Goal: Navigation & Orientation: Find specific page/section

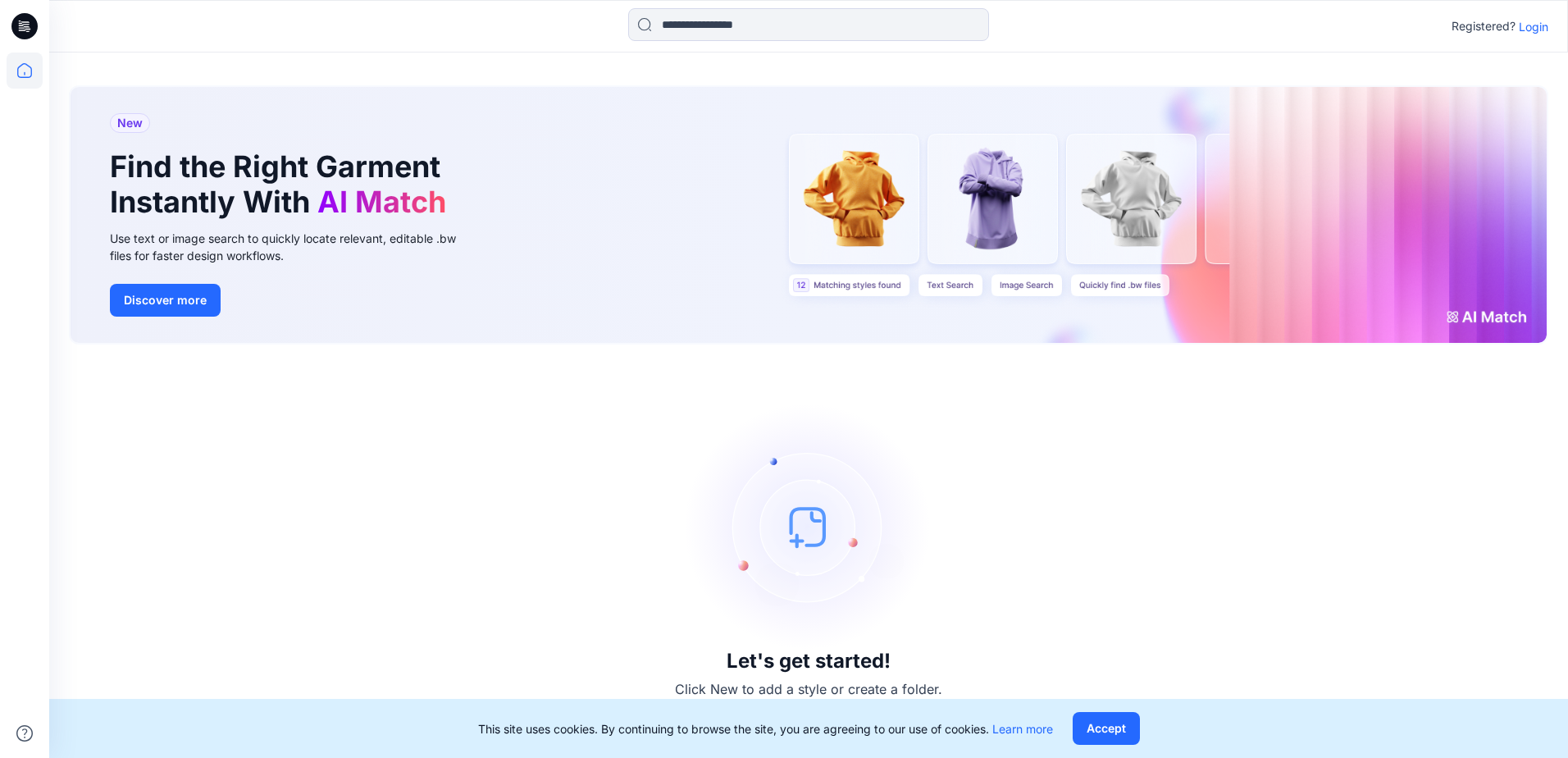
click at [1525, 35] on p "Login" at bounding box center [1533, 26] width 30 height 17
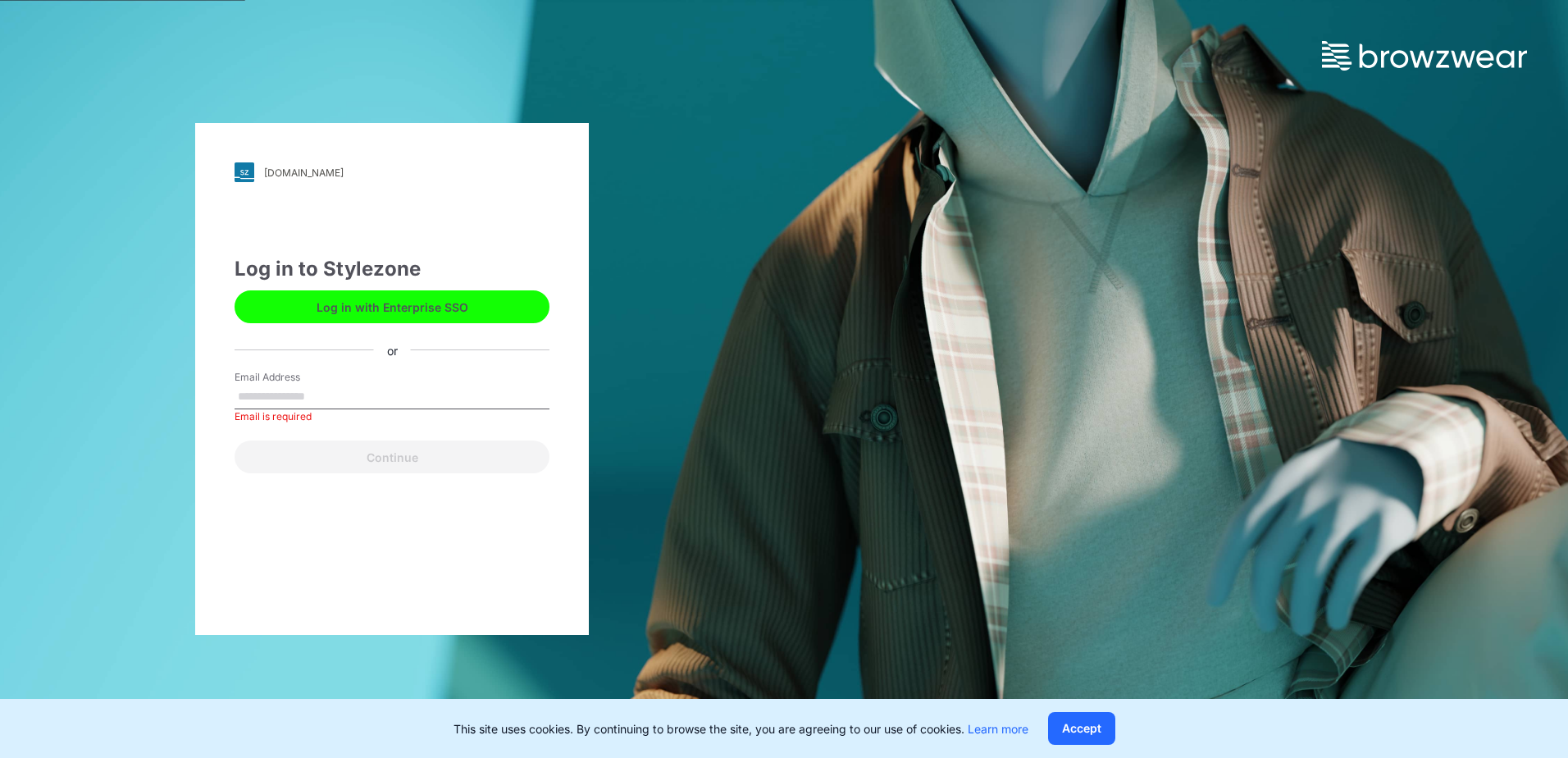
click at [292, 409] on div "Email is required" at bounding box center [392, 416] width 315 height 14
click at [295, 394] on input "Email Address" at bounding box center [392, 397] width 315 height 25
paste input "**********"
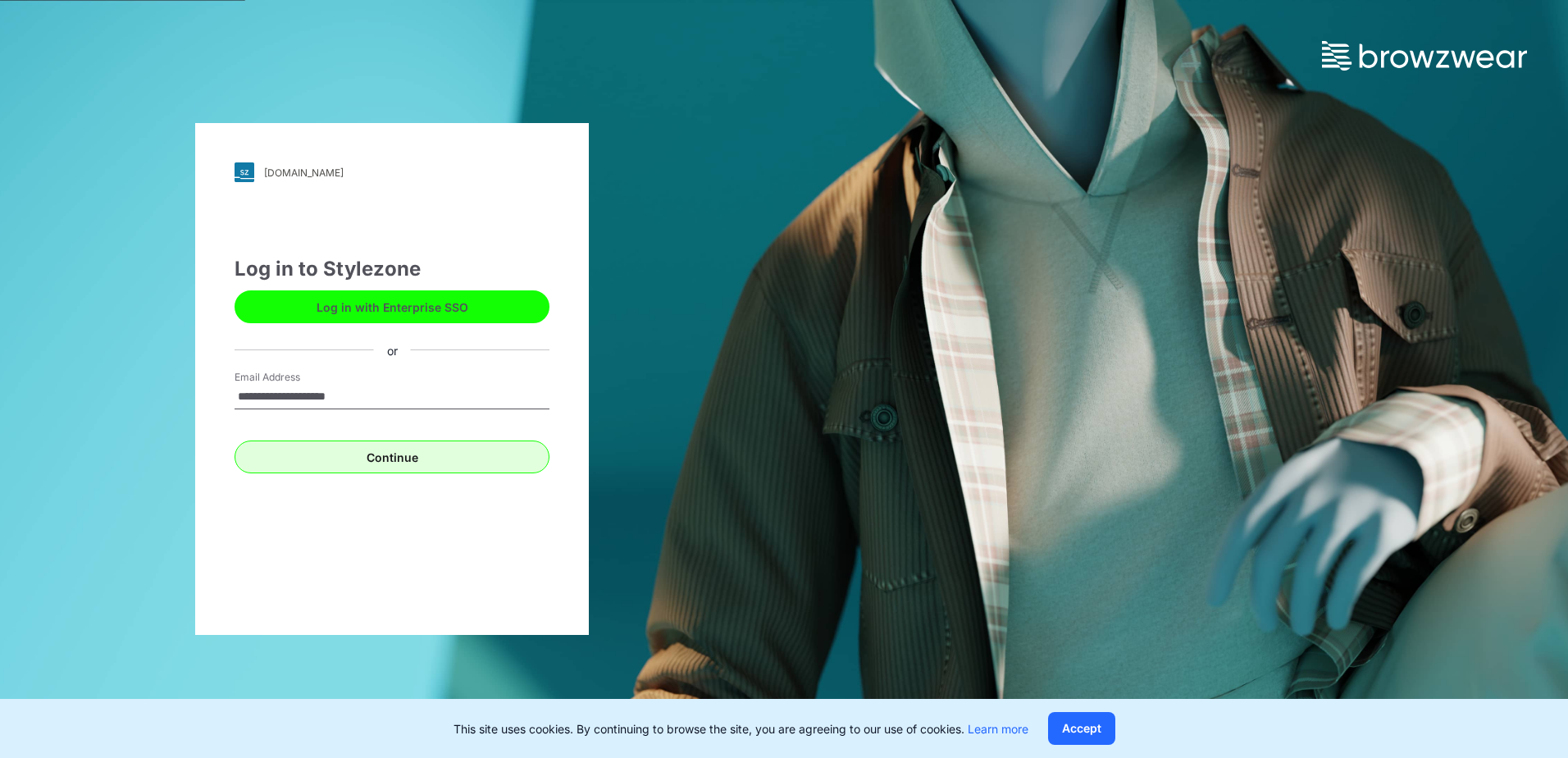
type input "**********"
click at [247, 462] on button "Continue" at bounding box center [392, 456] width 315 height 33
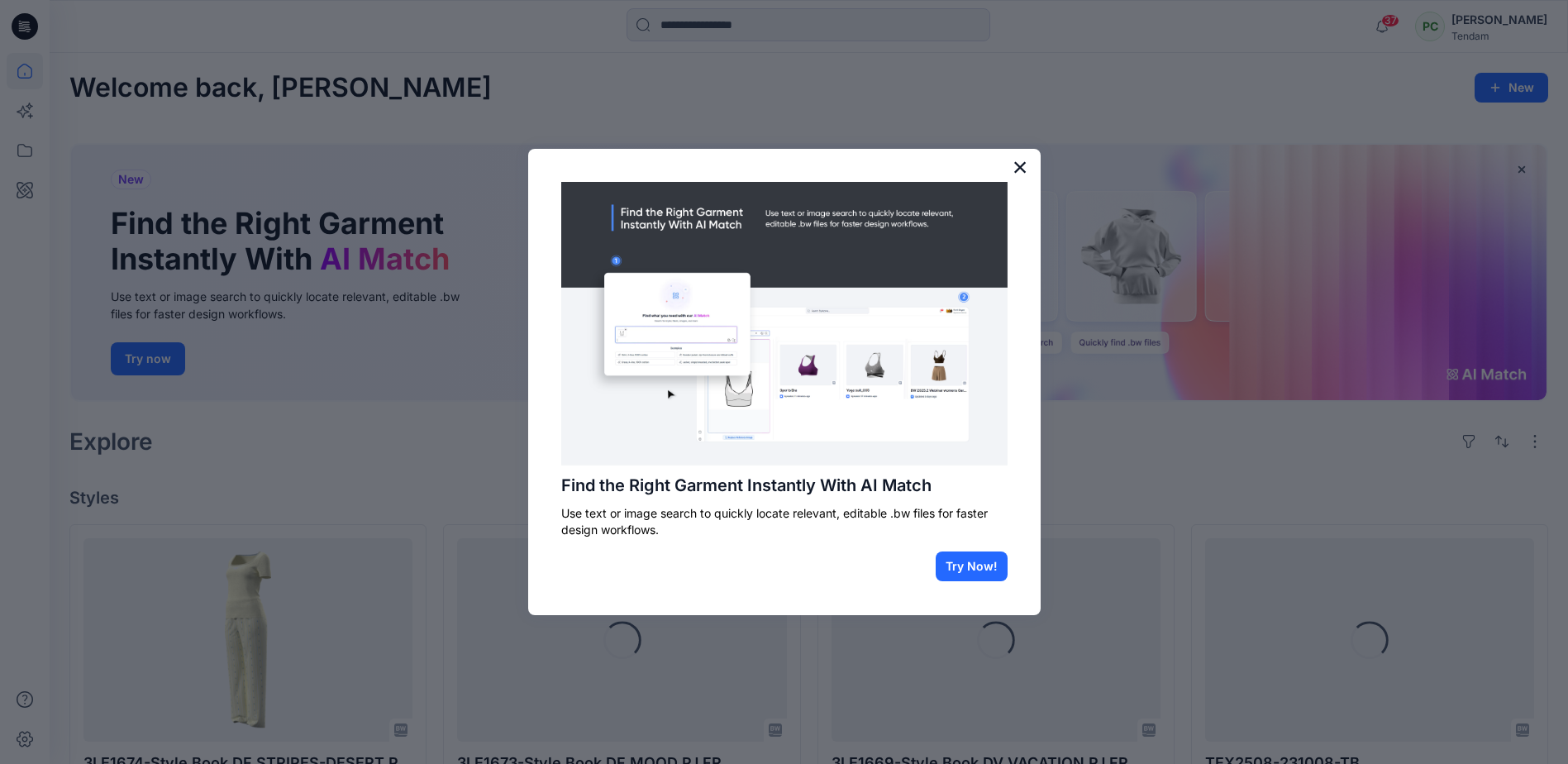
click at [1013, 170] on button "×" at bounding box center [1020, 166] width 15 height 27
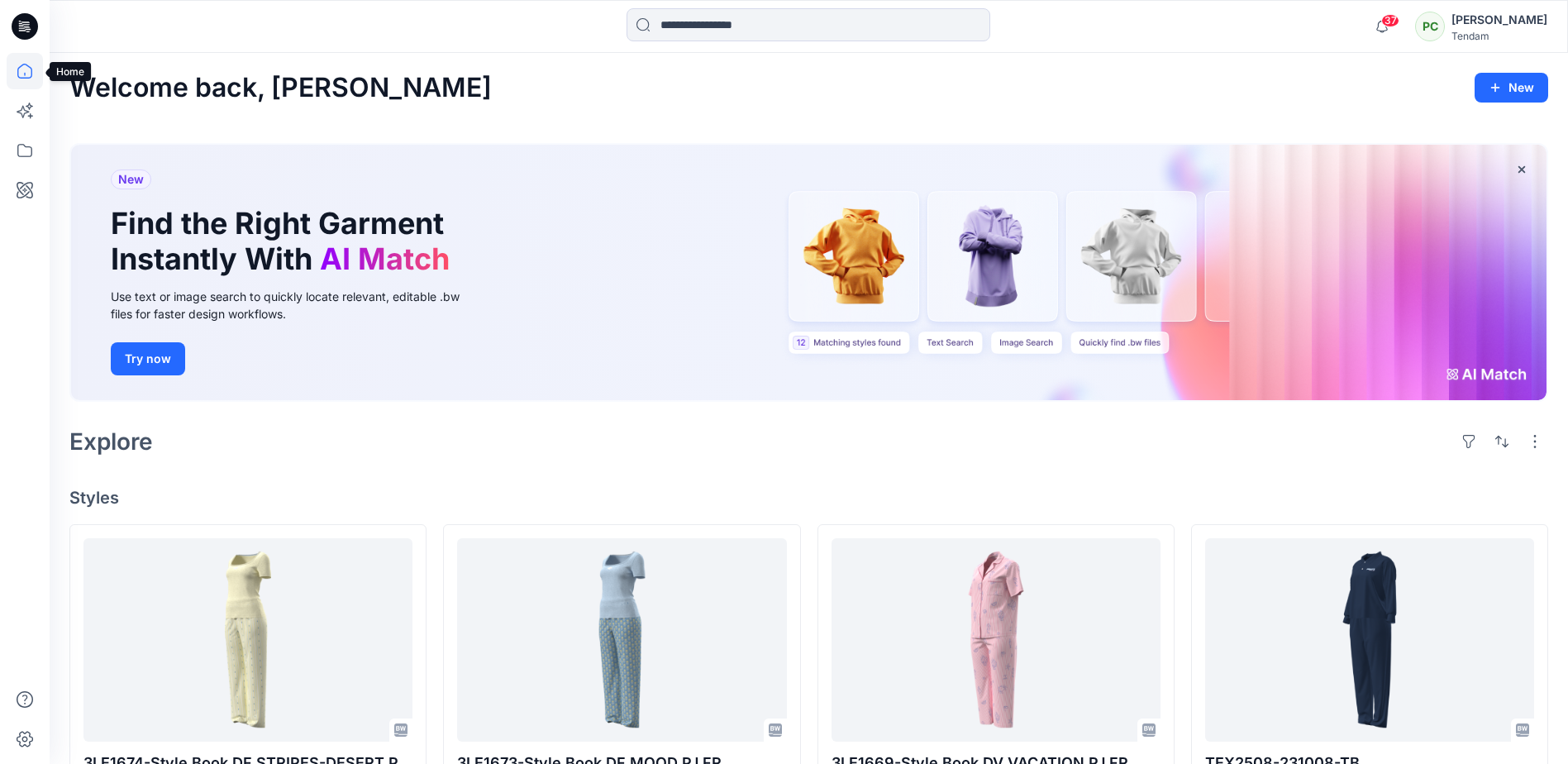
click at [15, 75] on icon at bounding box center [25, 71] width 36 height 36
click at [19, 153] on icon at bounding box center [25, 150] width 36 height 36
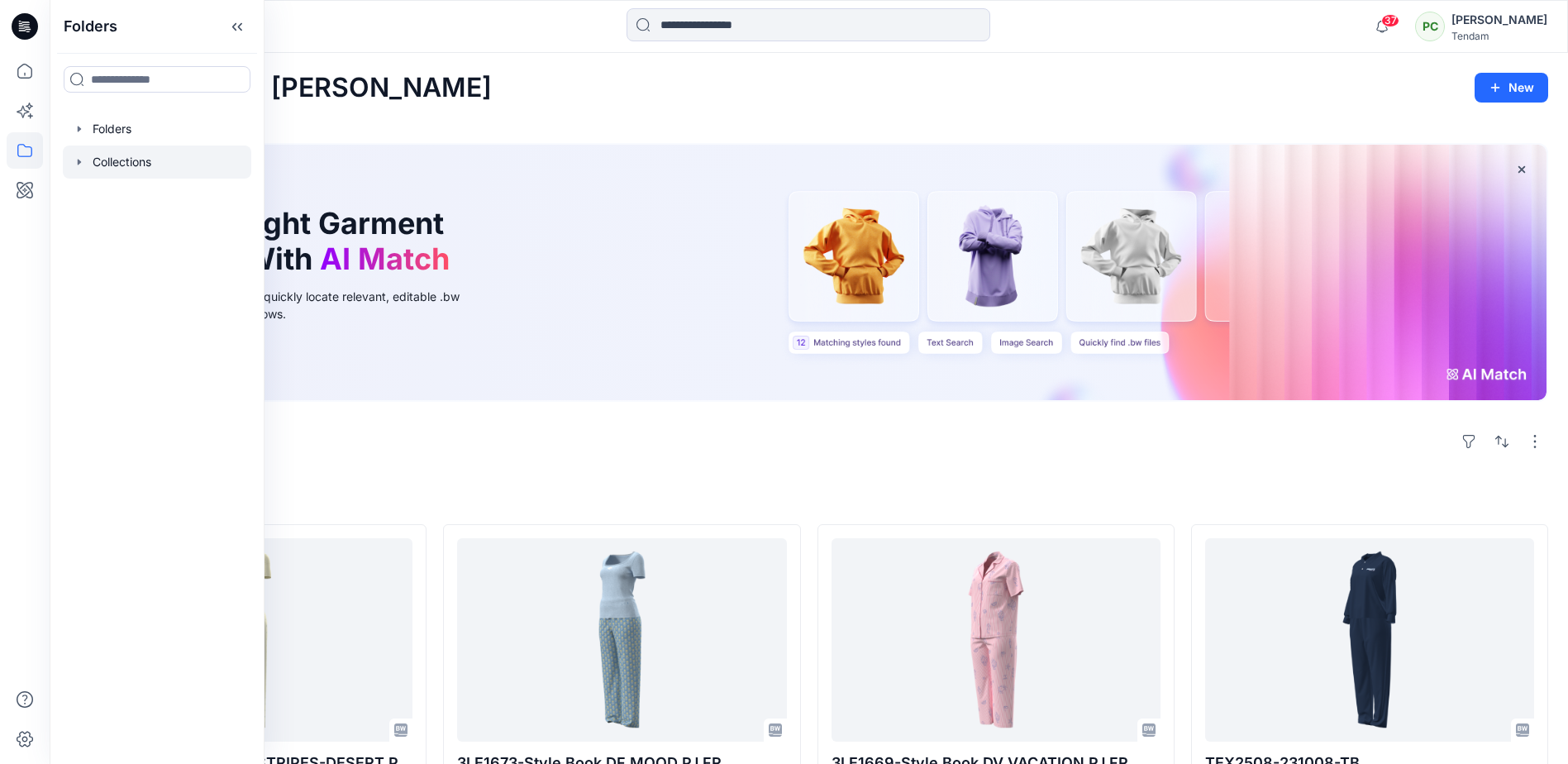
click at [119, 161] on div at bounding box center [157, 162] width 189 height 33
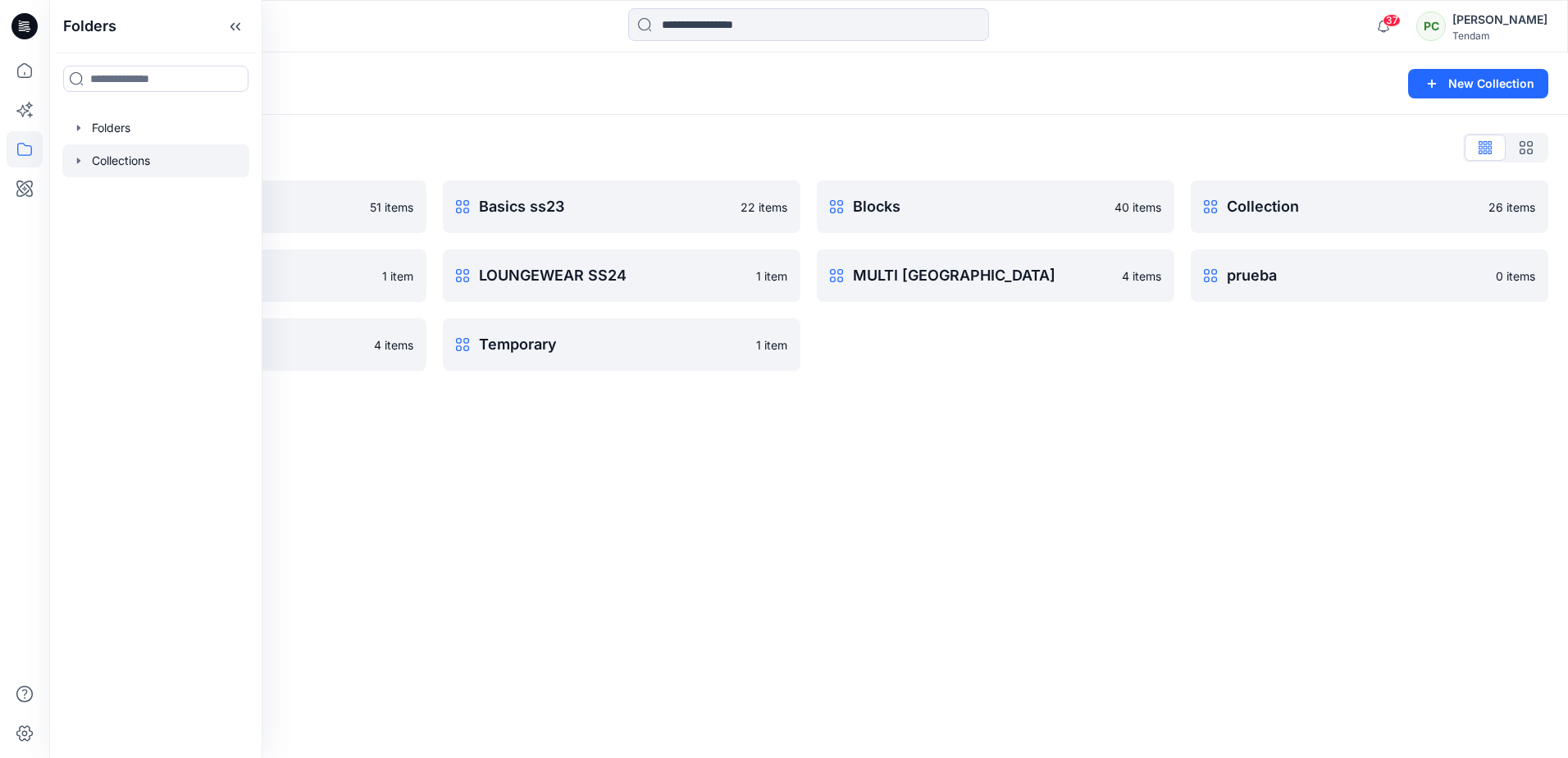
click at [1212, 431] on div "Collections New Collection Collections List Basics 51 items harry 1 item SHIRTS…" at bounding box center [808, 405] width 1519 height 705
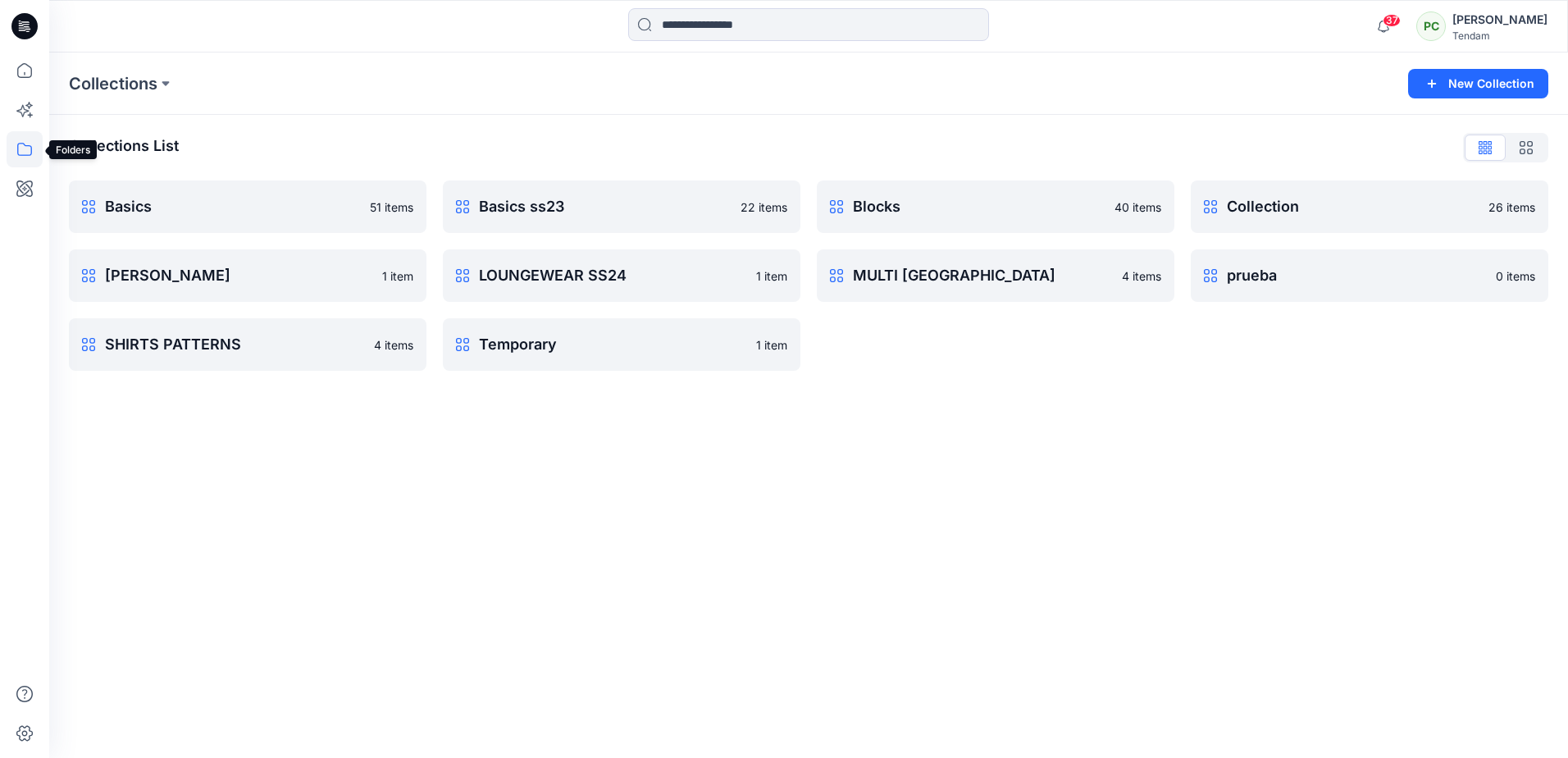
click at [22, 142] on icon at bounding box center [25, 149] width 36 height 36
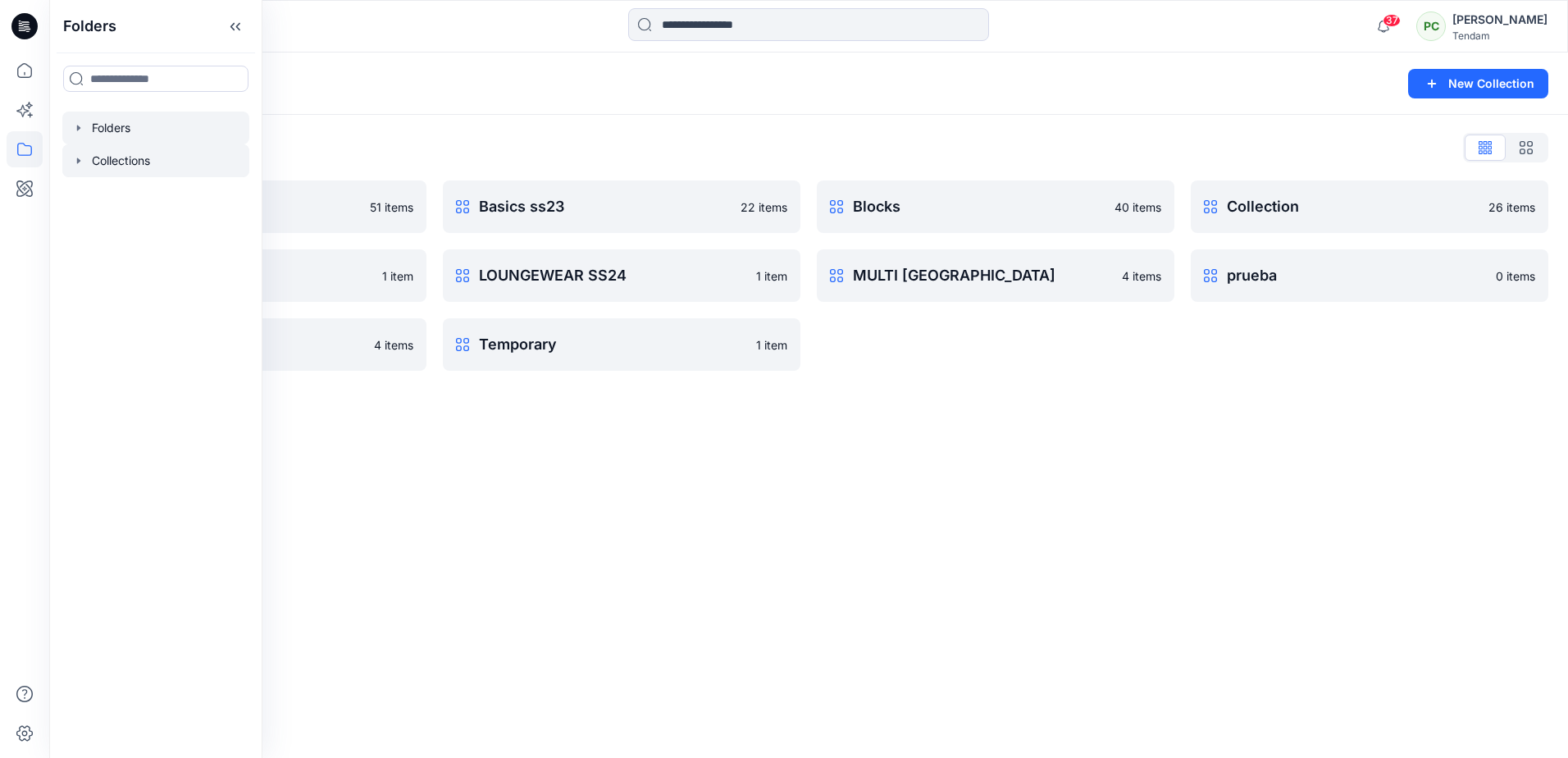
click at [99, 116] on div at bounding box center [156, 127] width 187 height 33
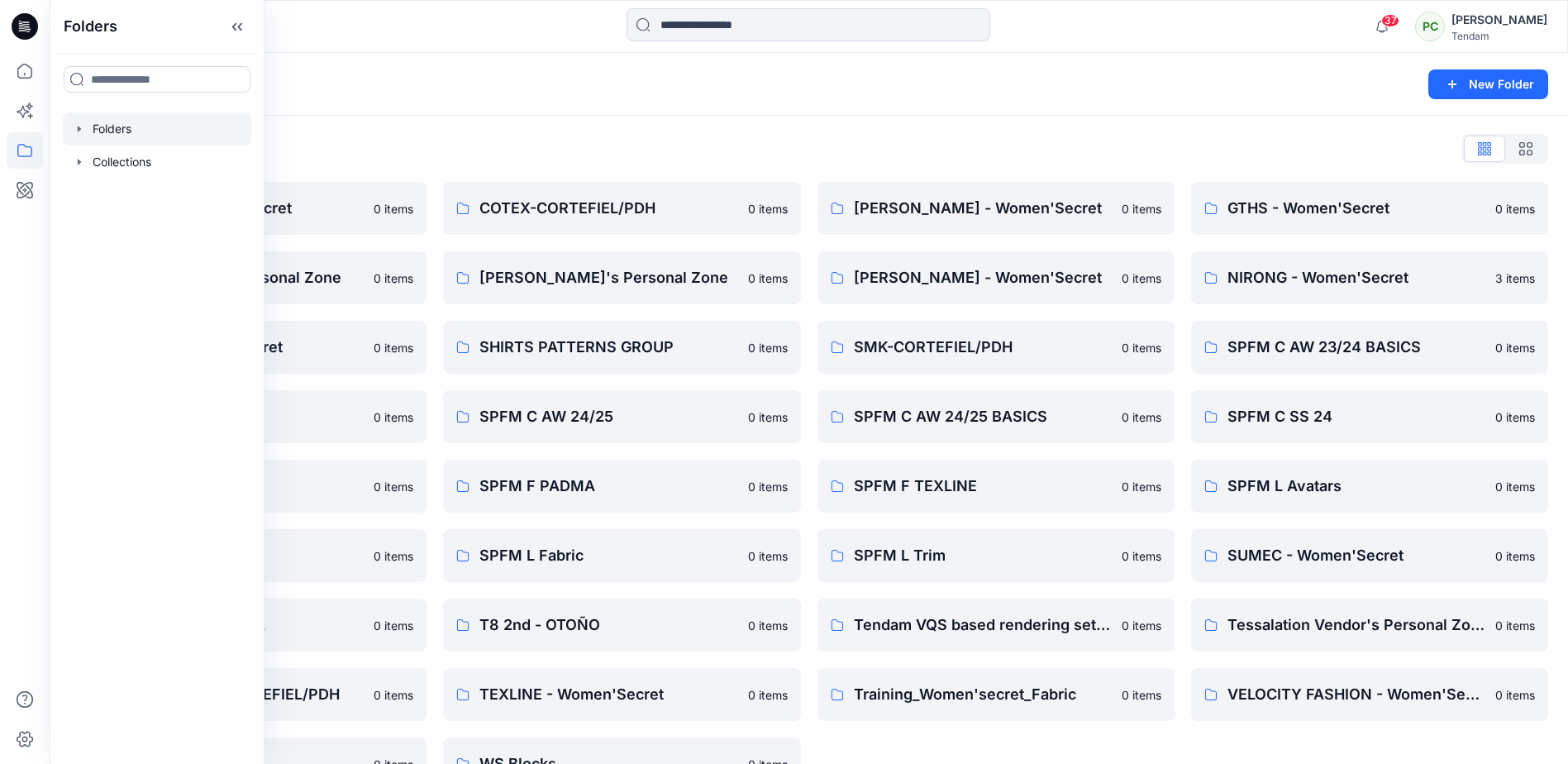
click at [603, 108] on div "Folders New Folder" at bounding box center [809, 84] width 1519 height 63
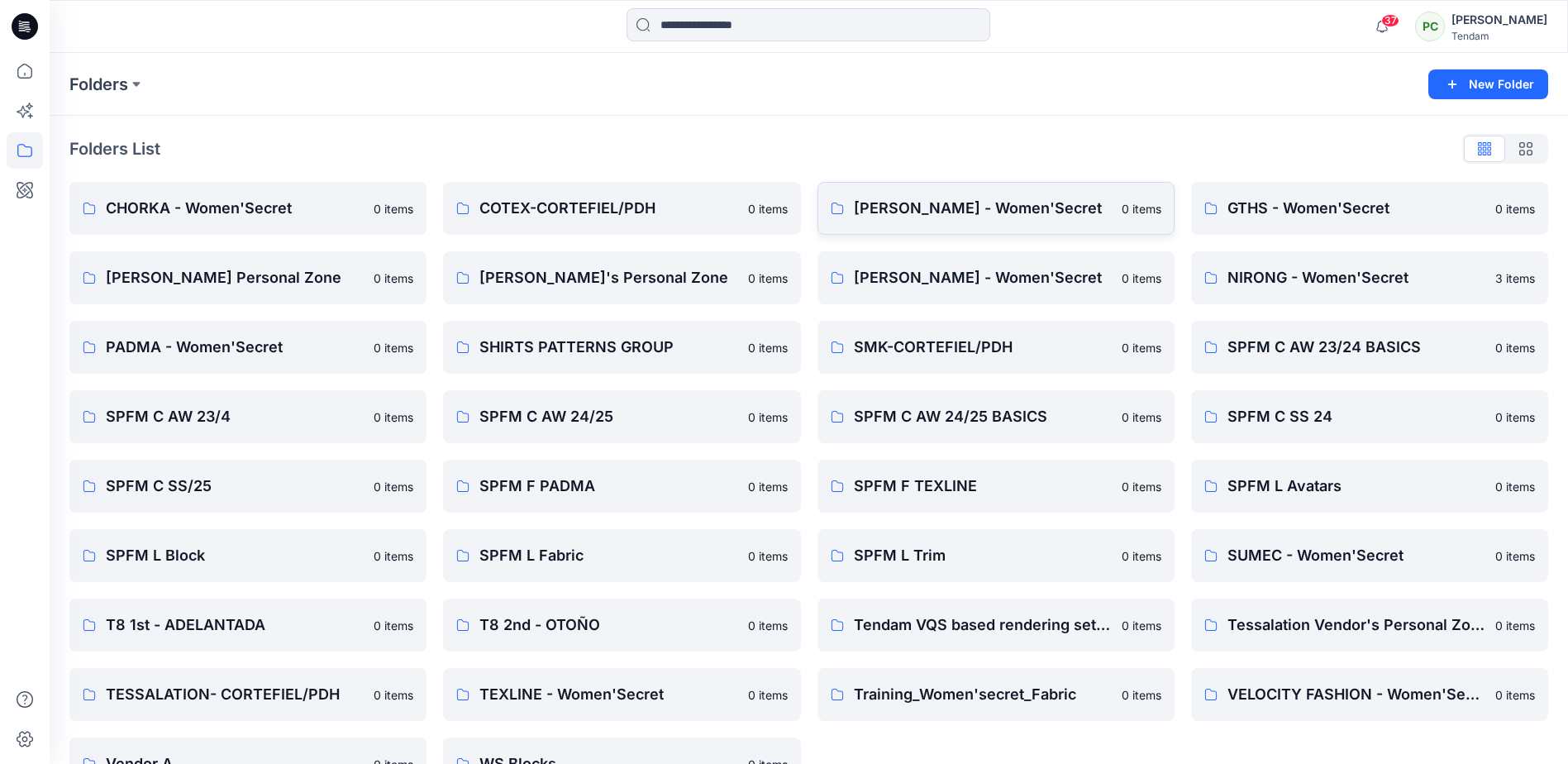
click at [989, 213] on p "DONG FANG - Women'Secret" at bounding box center [983, 208] width 258 height 23
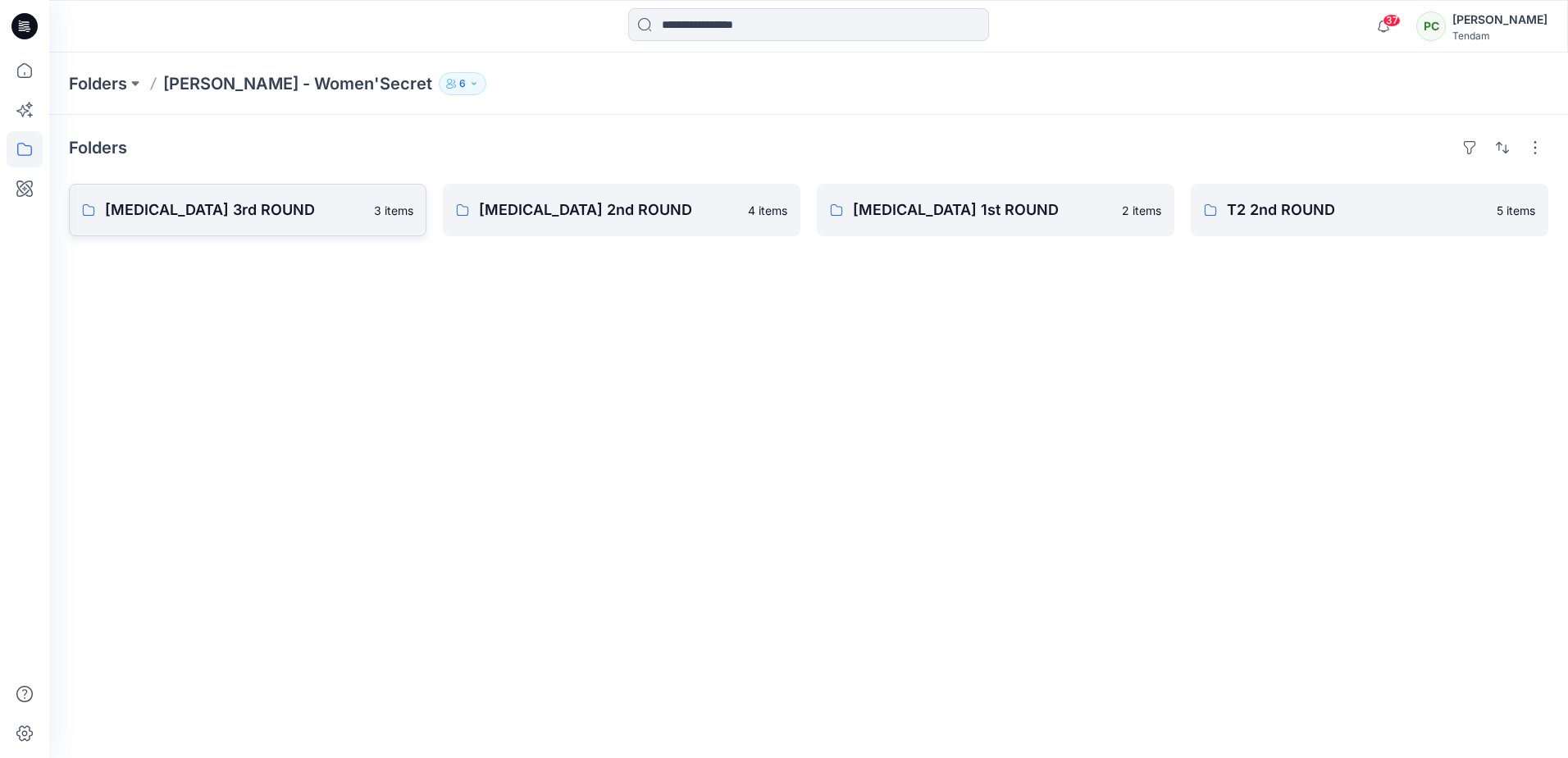
click at [267, 224] on link "T3 3rd ROUND 3 items" at bounding box center [247, 210] width 358 height 53
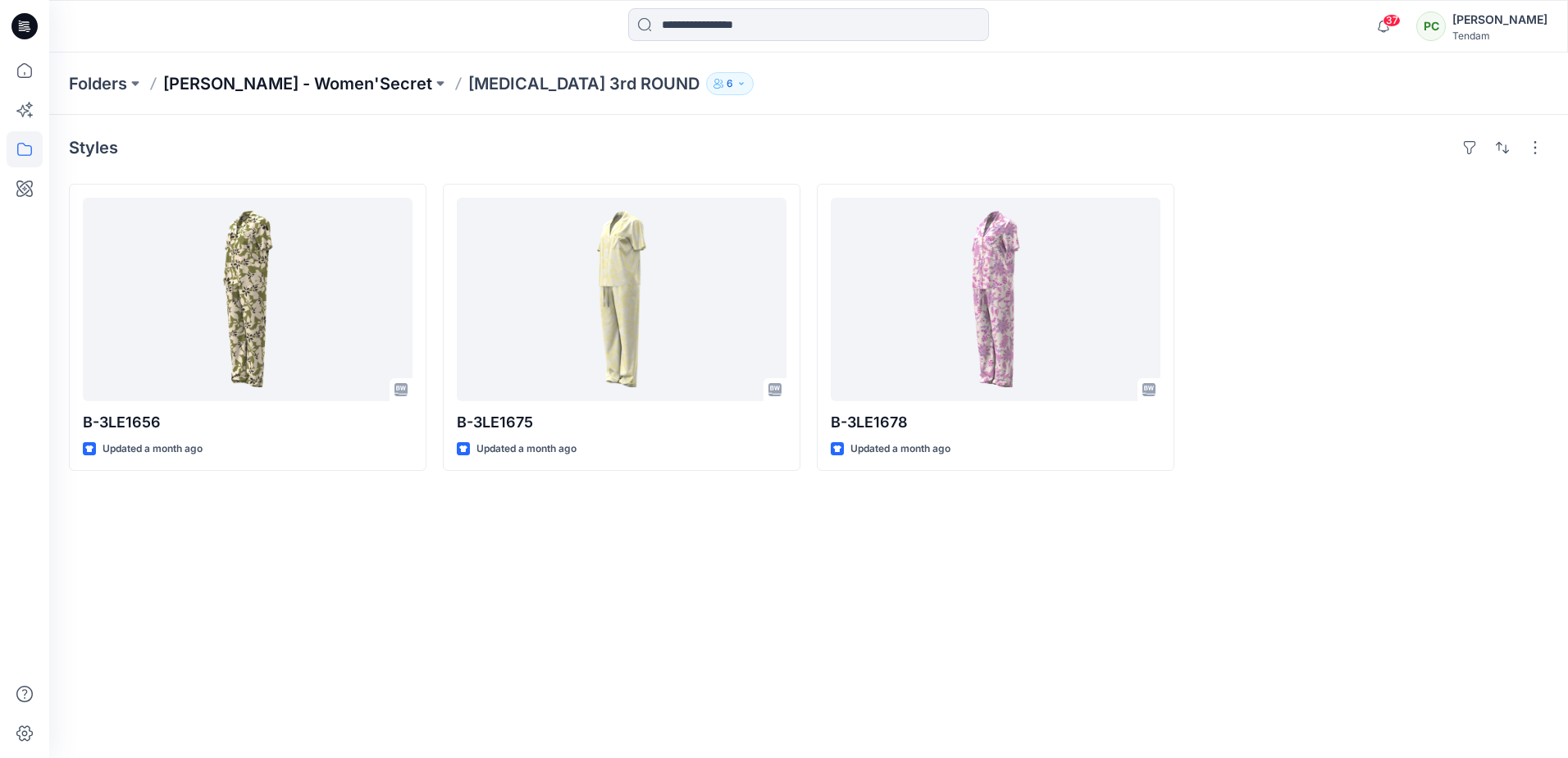
click at [366, 93] on p "DONG FANG - Women'Secret" at bounding box center [297, 83] width 269 height 23
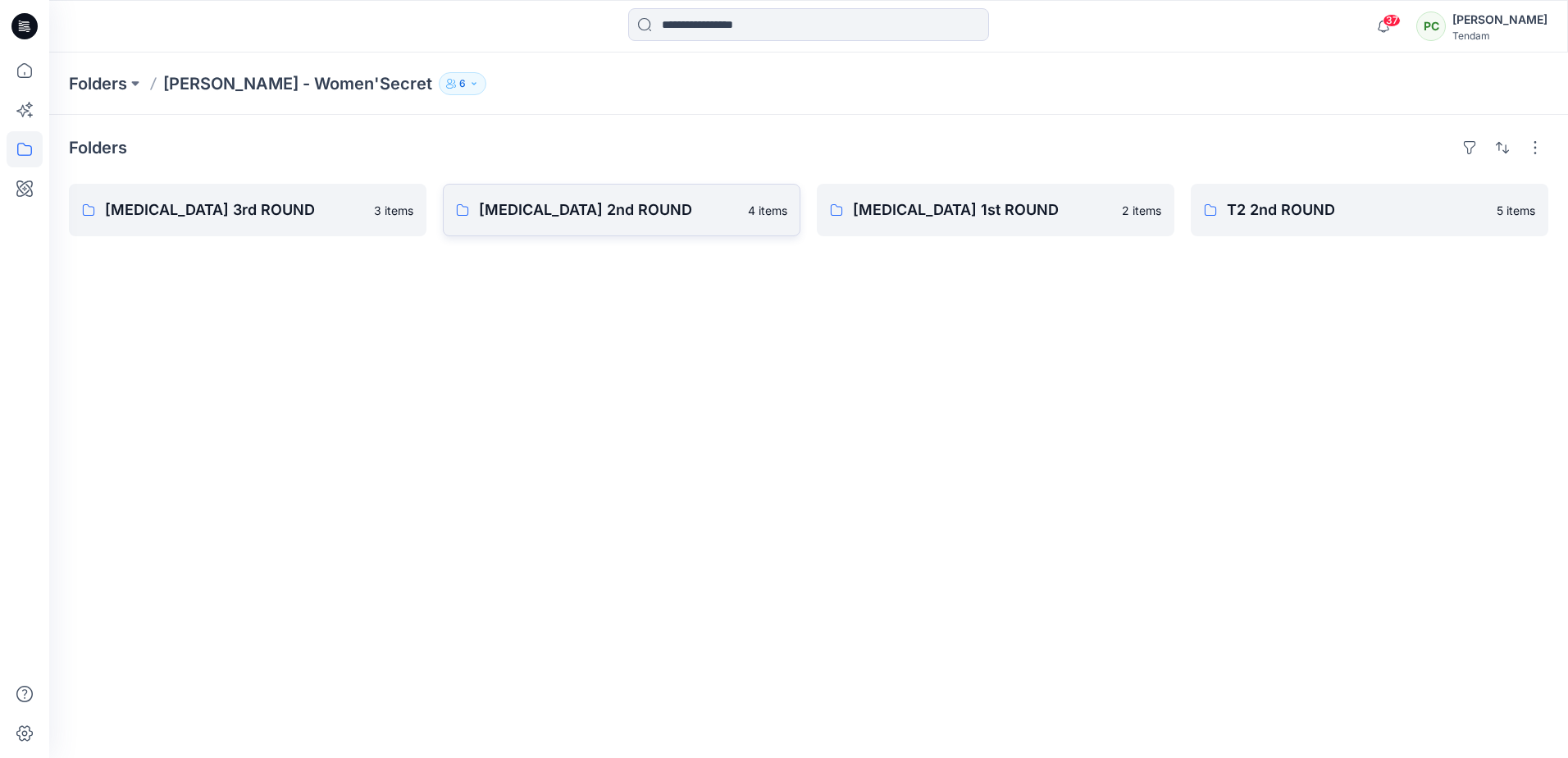
click at [642, 208] on p "T3 2nd ROUND" at bounding box center [609, 210] width 259 height 23
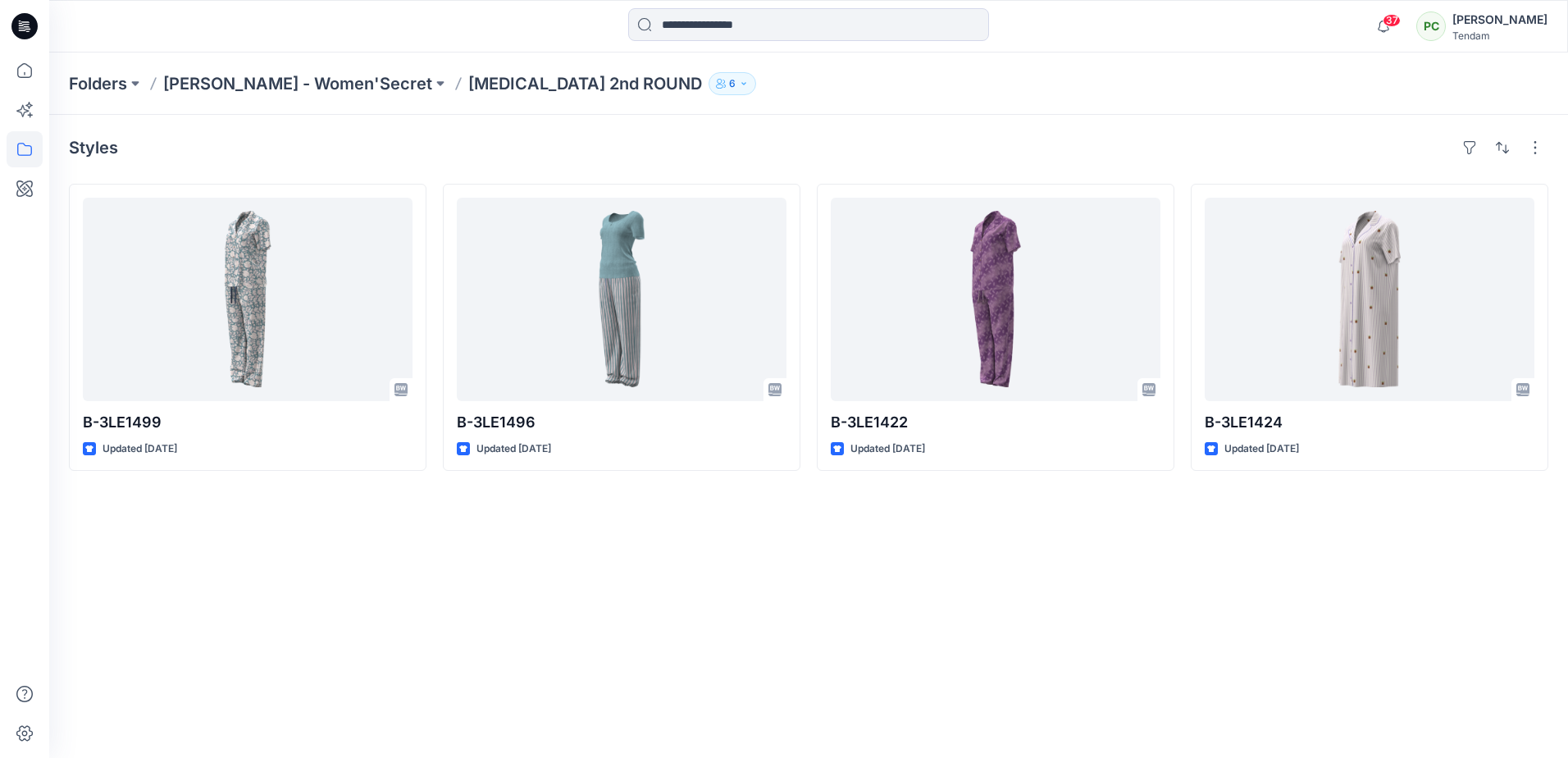
click at [505, 78] on p "T3 2nd ROUND" at bounding box center [585, 83] width 234 height 23
click at [323, 78] on p "DONG FANG - Women'Secret" at bounding box center [297, 83] width 269 height 23
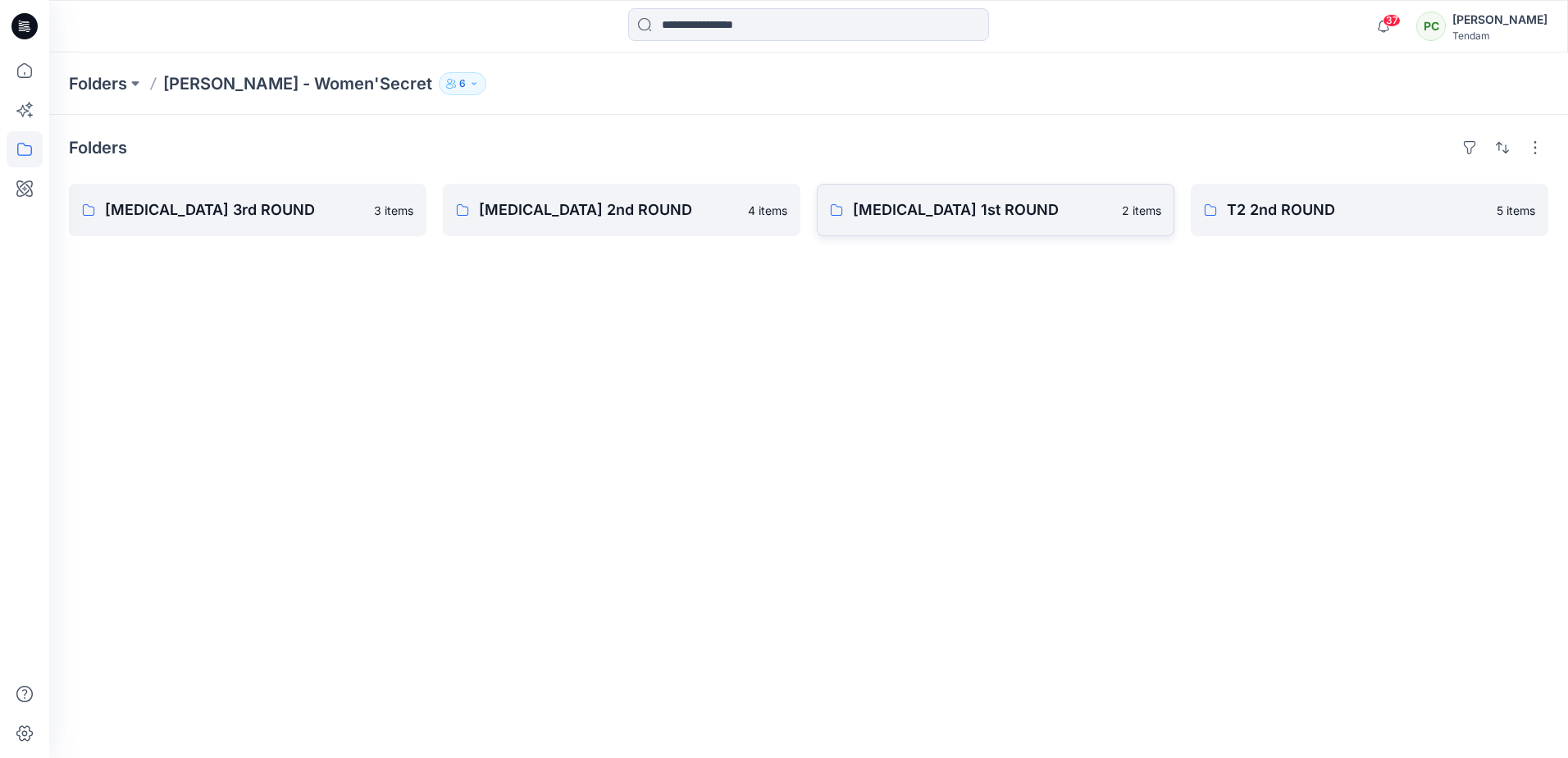
click at [892, 229] on link "T3 1st ROUND 2 items" at bounding box center [995, 210] width 358 height 53
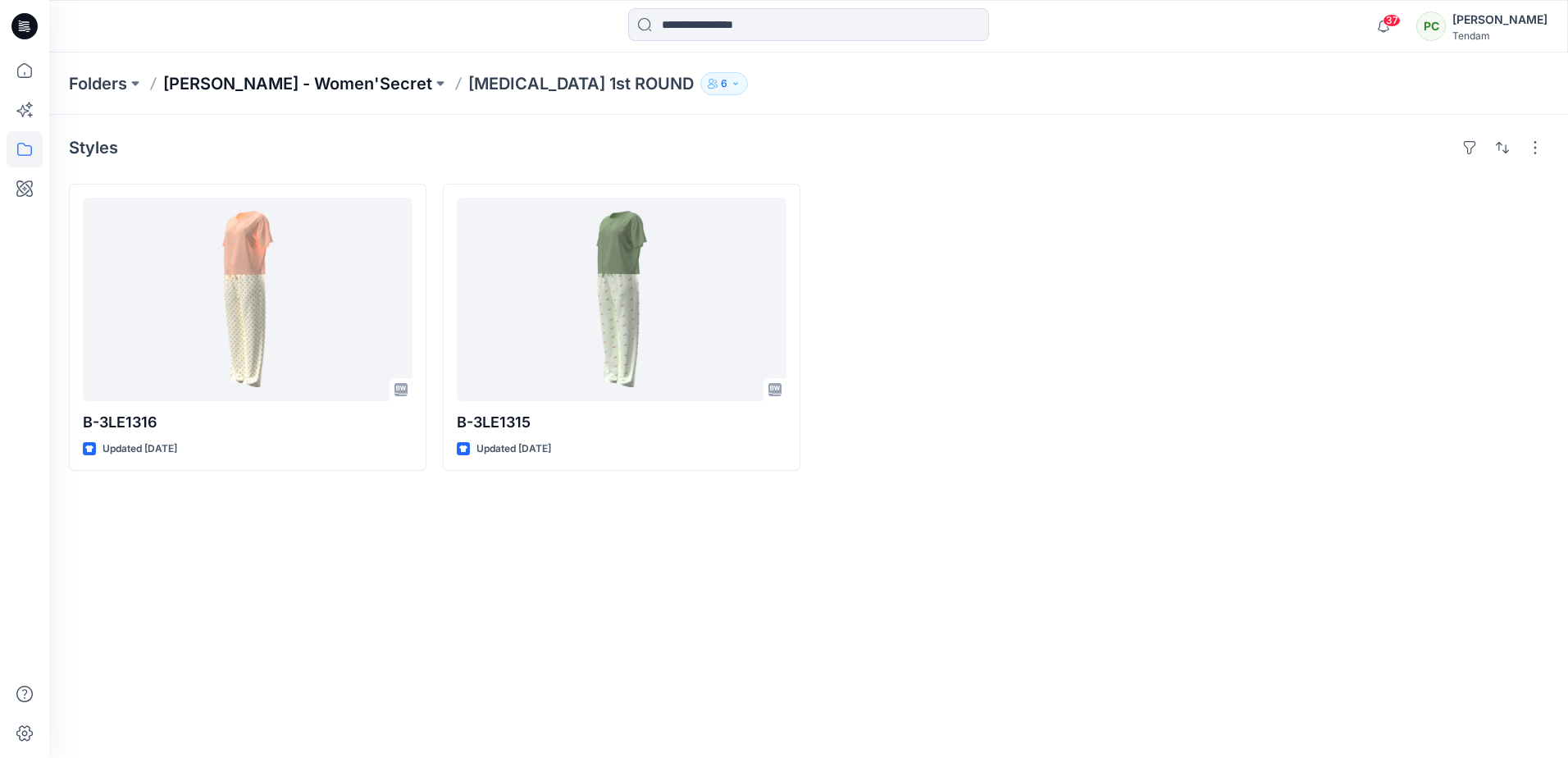
click at [318, 87] on p "DONG FANG - Women'Secret" at bounding box center [297, 83] width 269 height 23
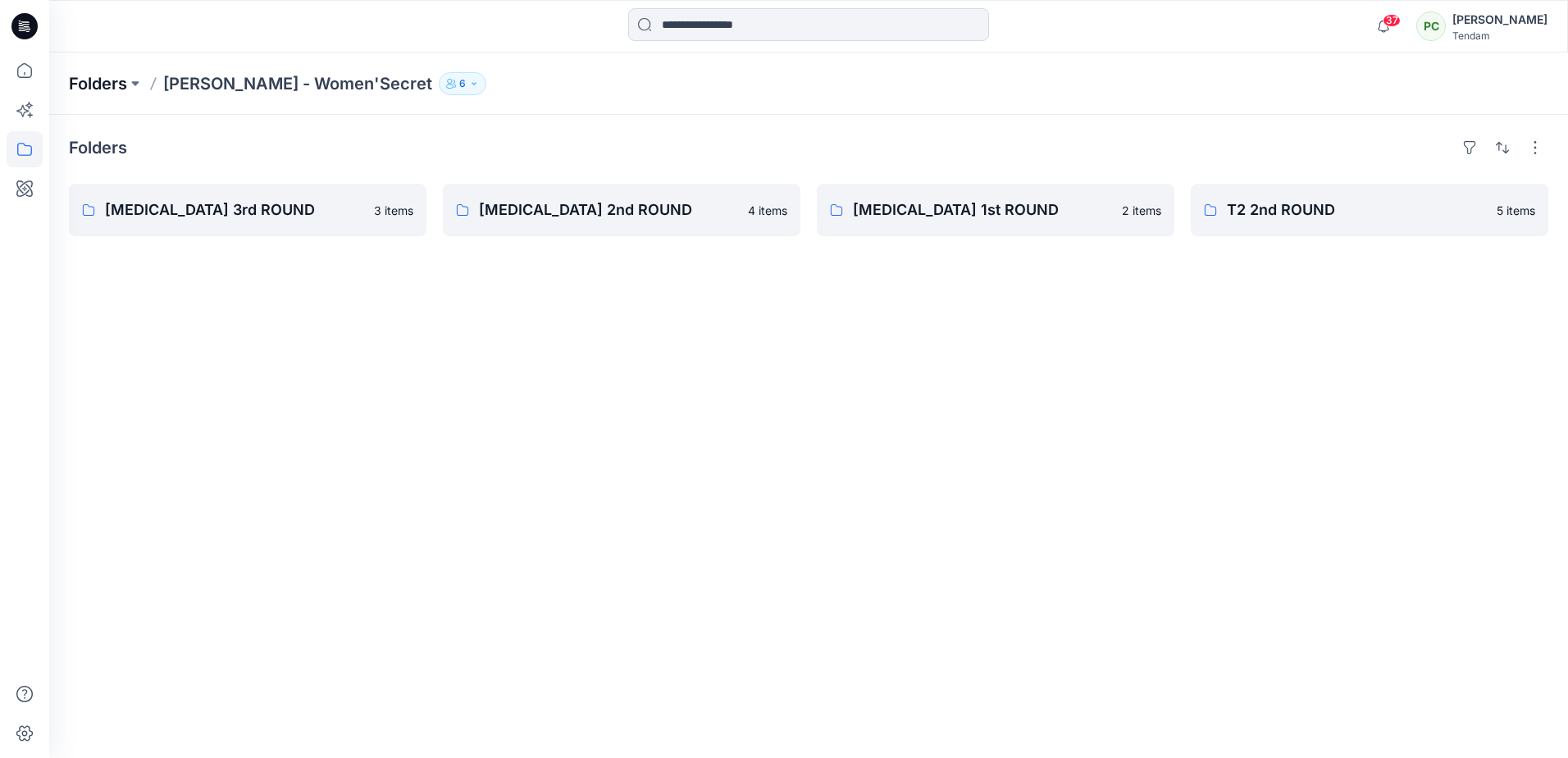
click at [97, 82] on p "Folders" at bounding box center [98, 83] width 59 height 23
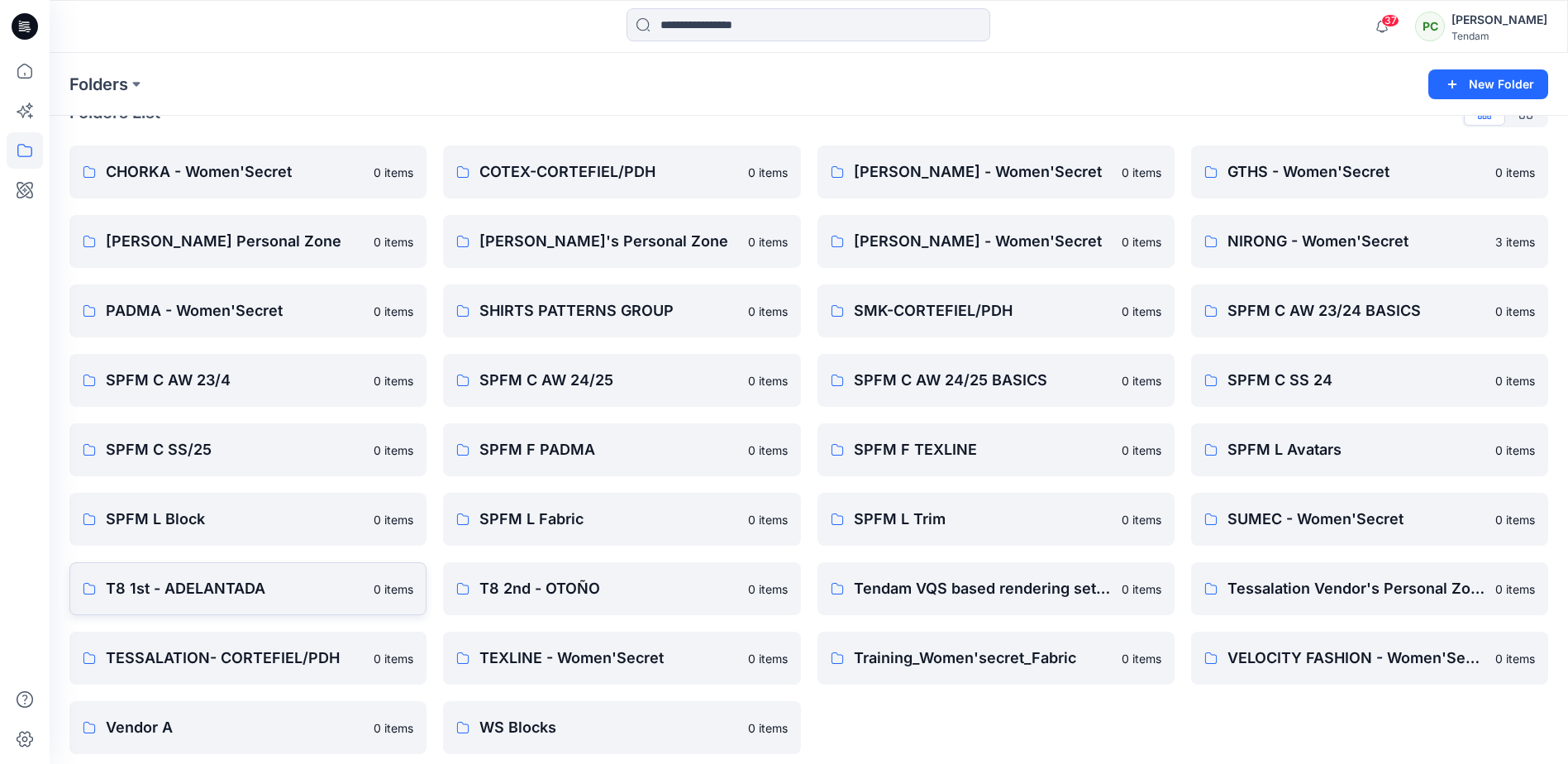
scroll to position [46, 0]
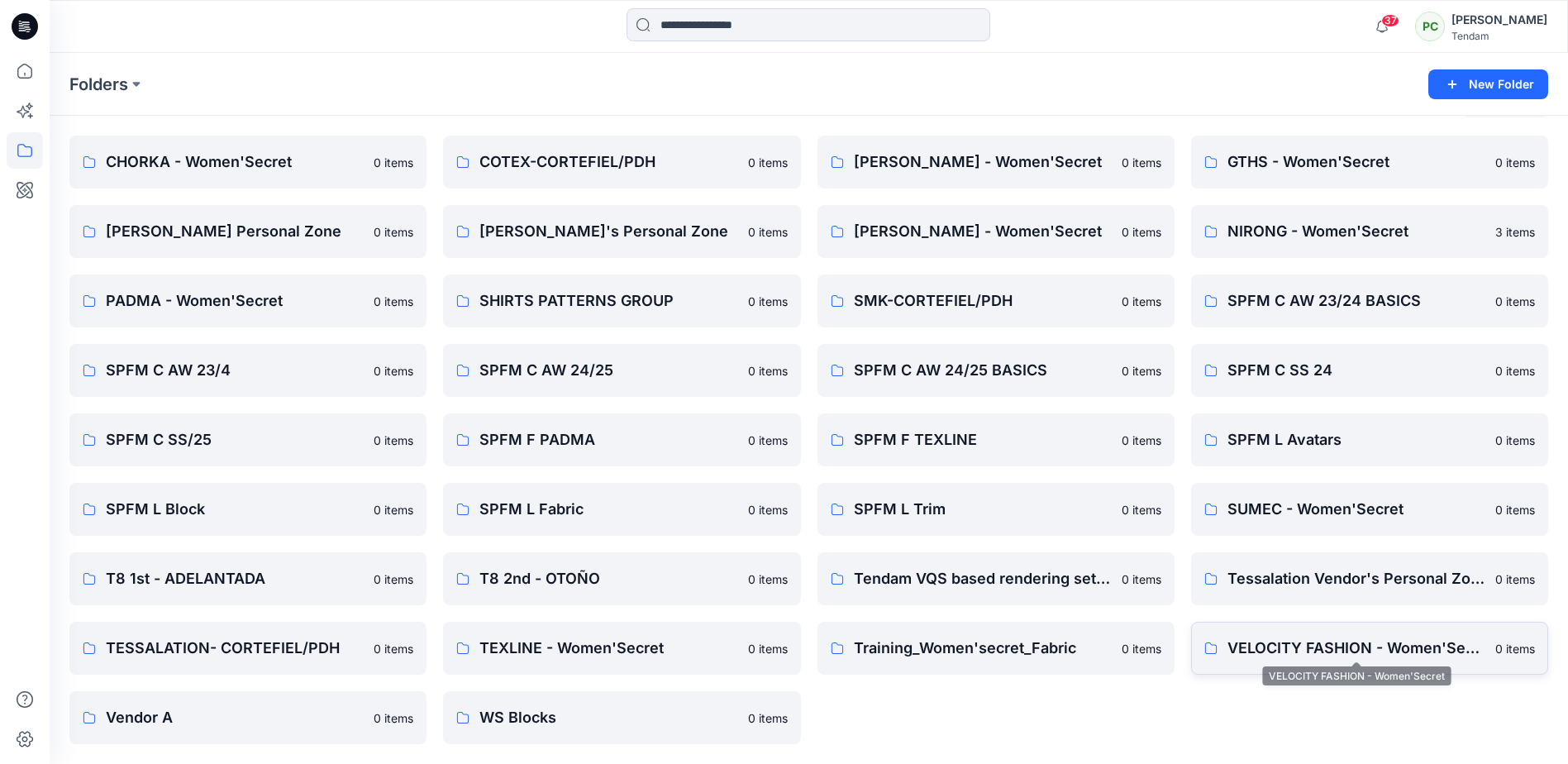
click at [1314, 654] on p "VELOCITY FASHION - Women'Secret" at bounding box center [1356, 648] width 258 height 23
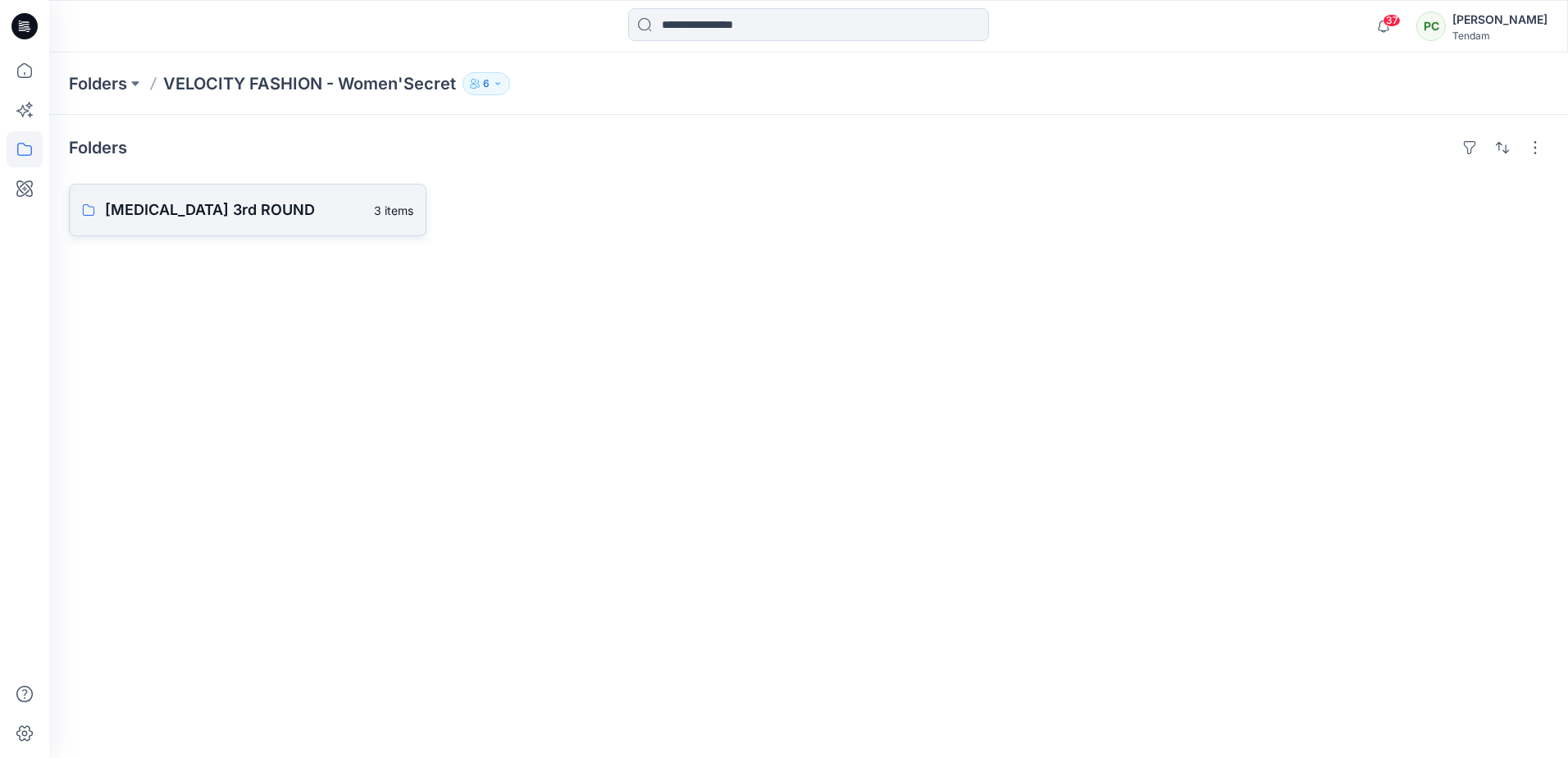
click at [229, 201] on p "T3 3rd ROUND" at bounding box center [235, 210] width 259 height 23
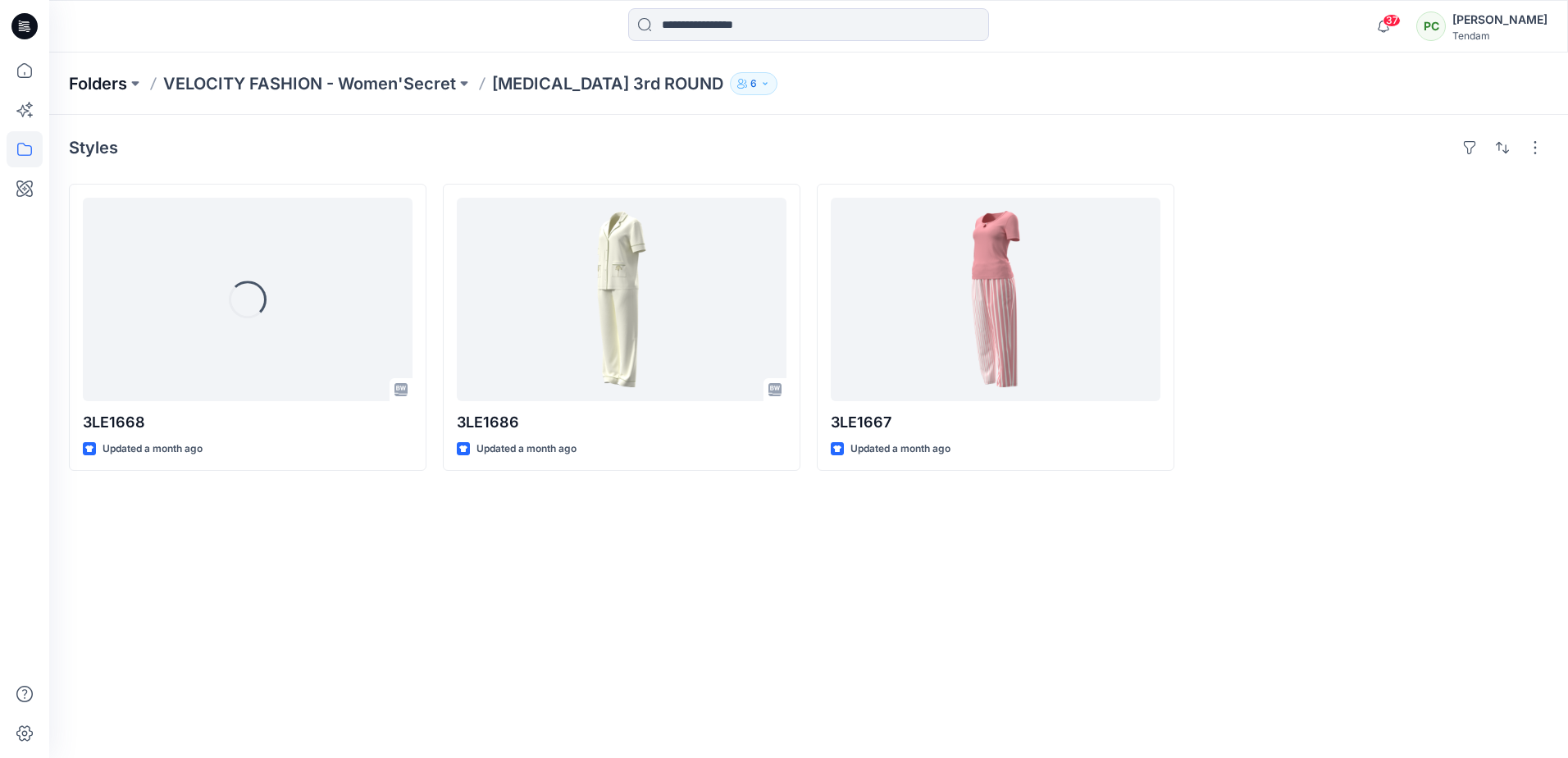
click at [93, 88] on p "Folders" at bounding box center [98, 83] width 59 height 23
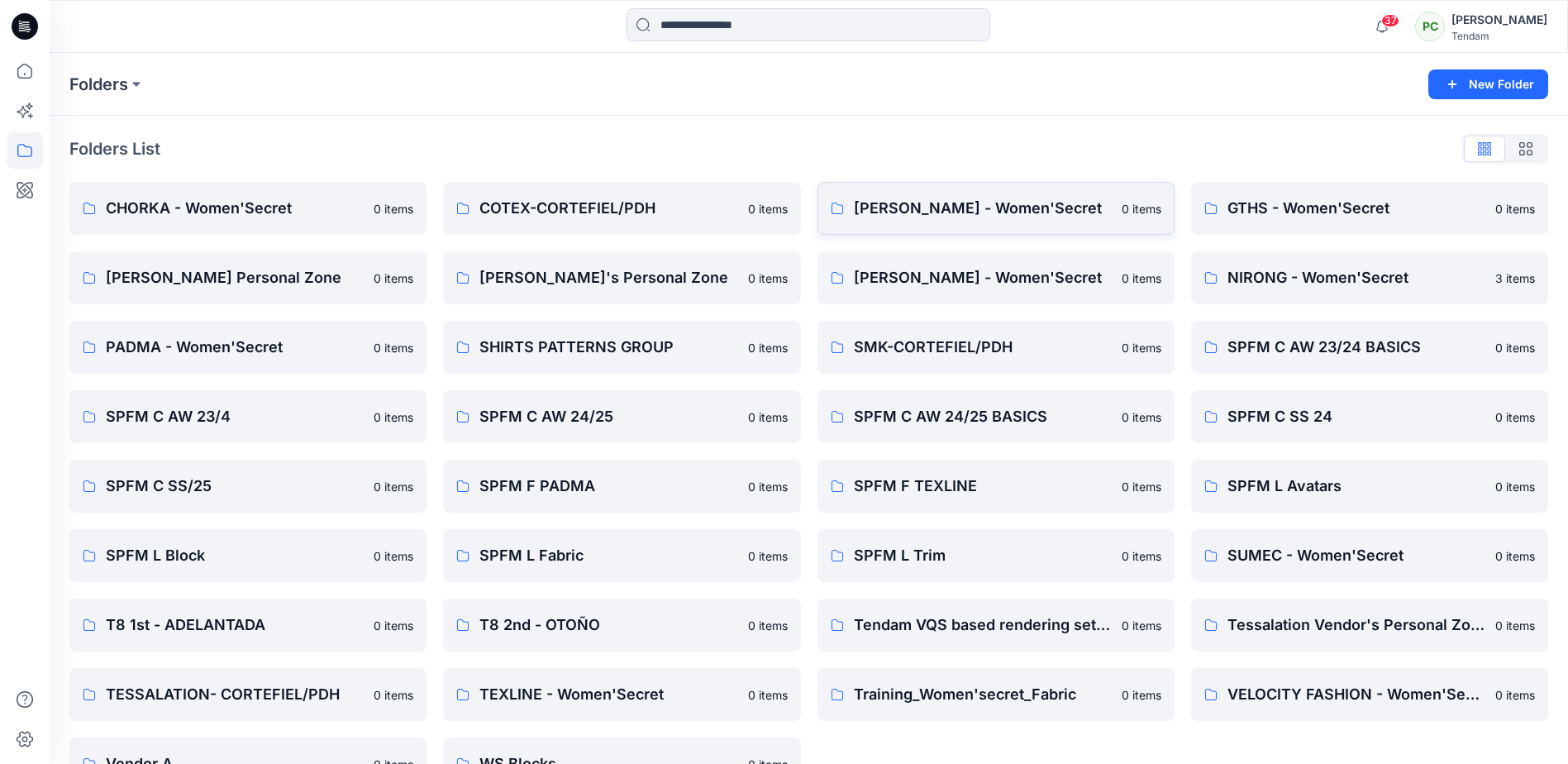
click at [952, 208] on p "DONG FANG - Women'Secret" at bounding box center [983, 208] width 258 height 23
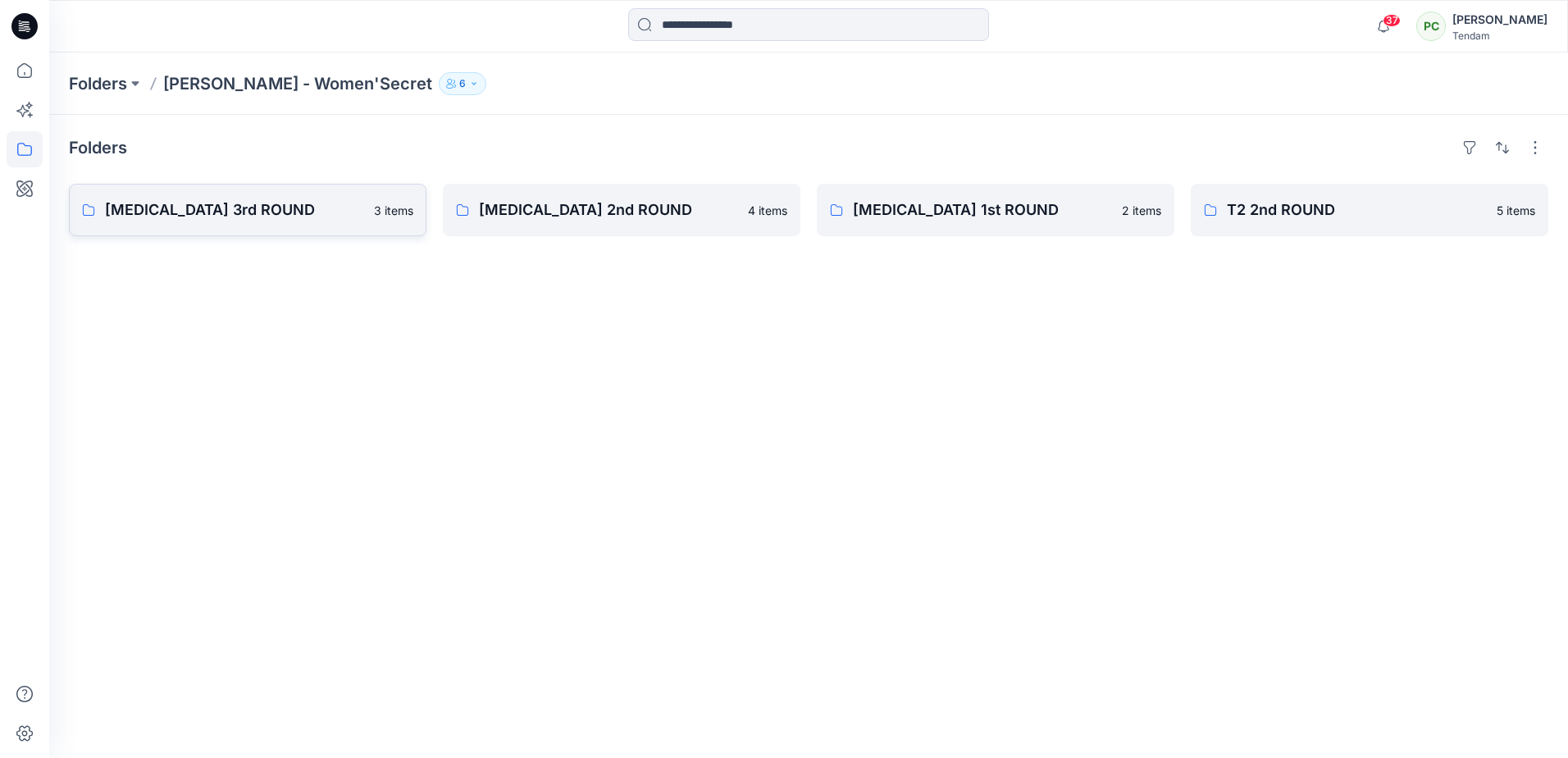
click at [190, 194] on link "T3 3rd ROUND 3 items" at bounding box center [247, 210] width 358 height 53
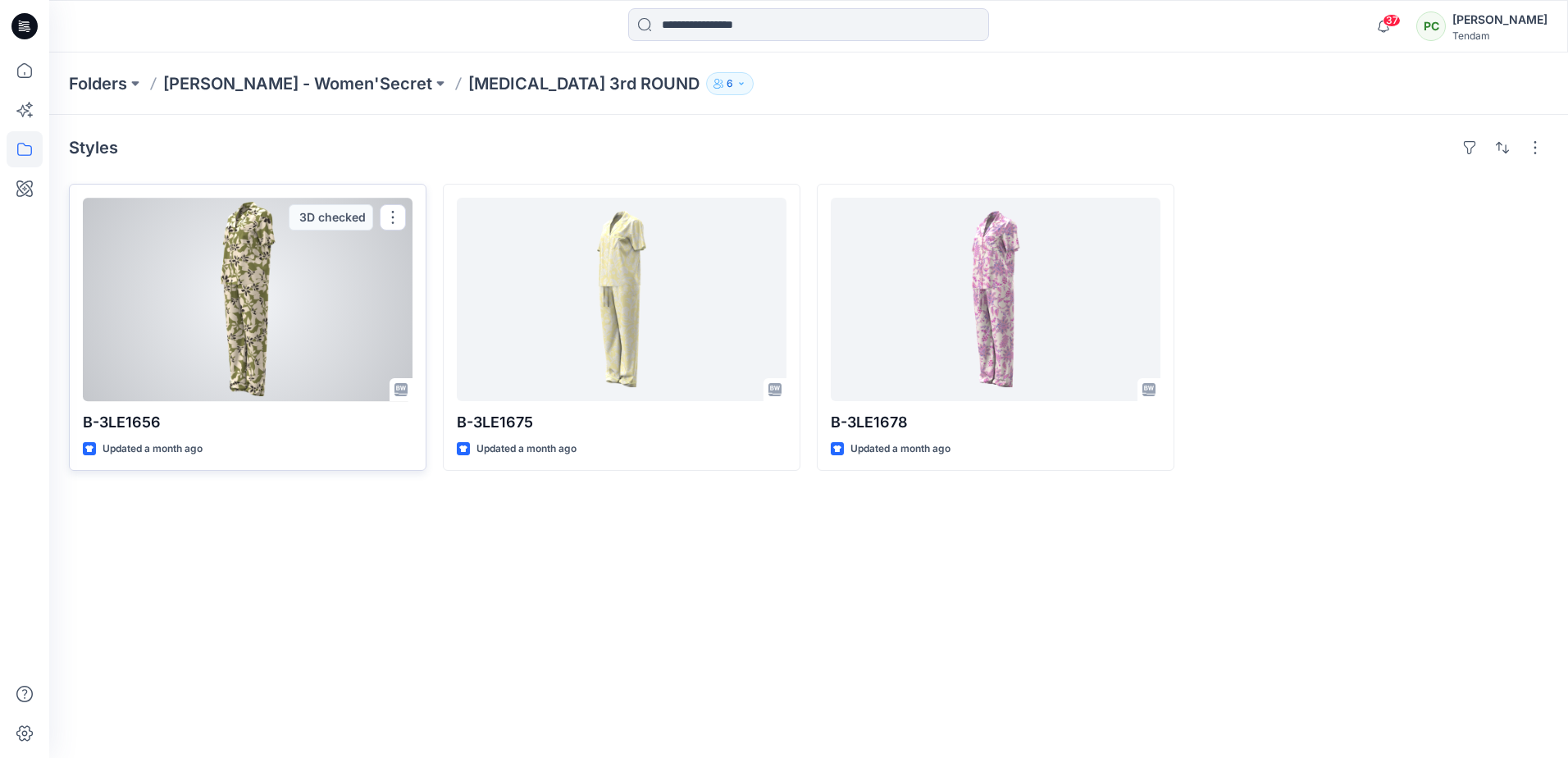
click at [207, 269] on div at bounding box center [247, 299] width 330 height 203
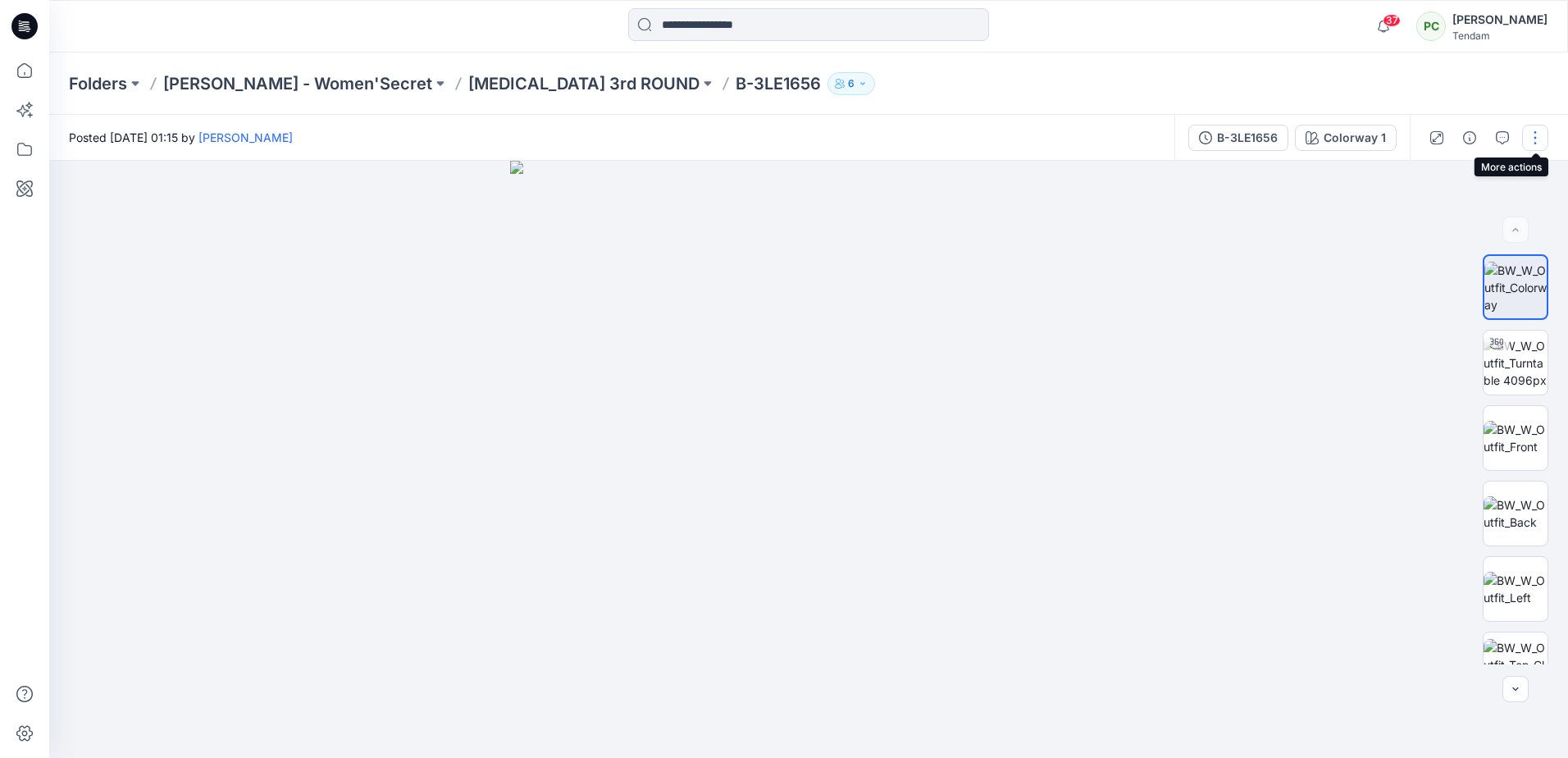
click at [1537, 133] on button "button" at bounding box center [1535, 138] width 26 height 26
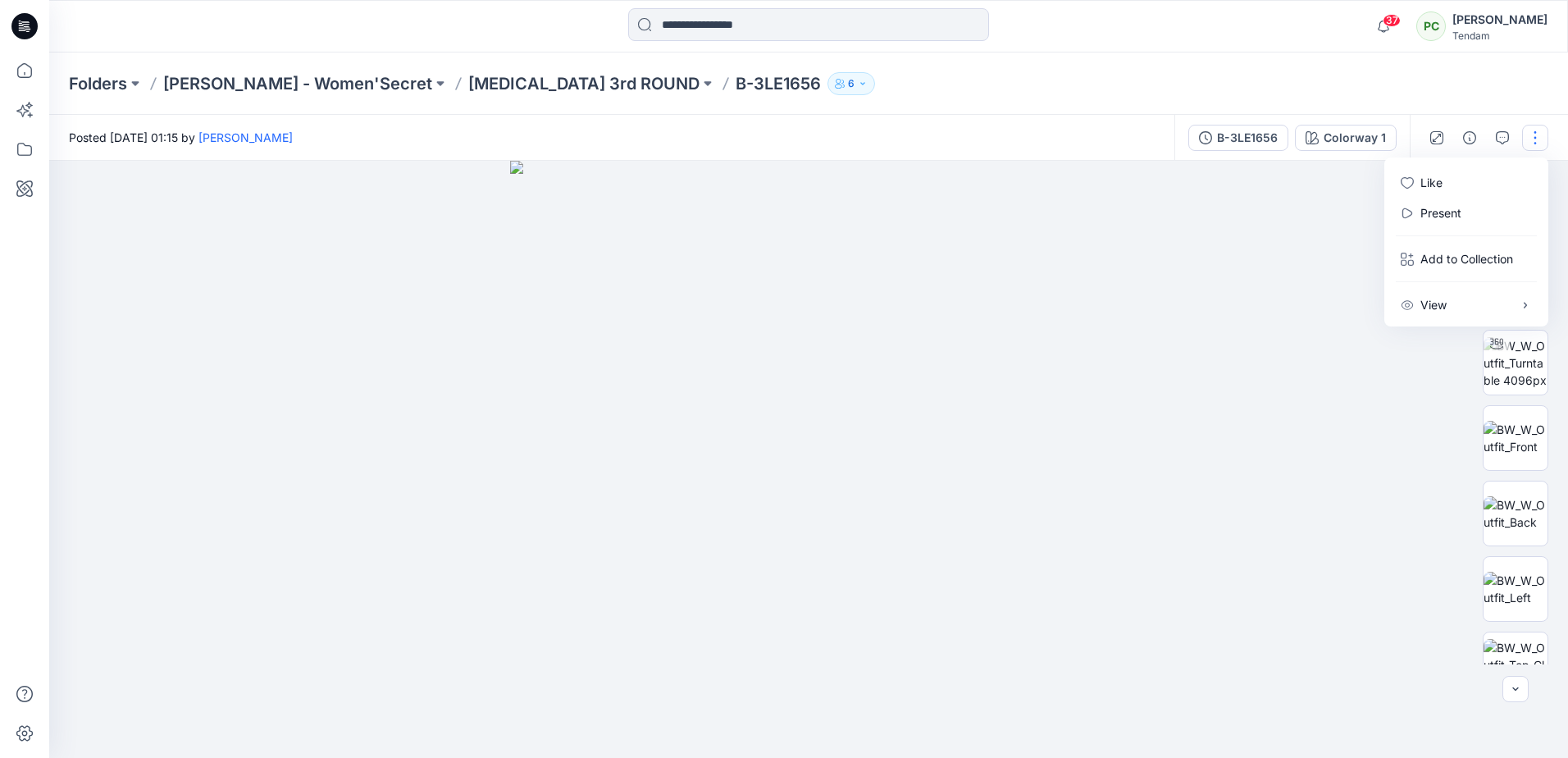
click at [1103, 106] on div "Folders DONG FANG - Women'Secret T3 3rd ROUND B-3LE1656 6" at bounding box center [808, 83] width 1519 height 62
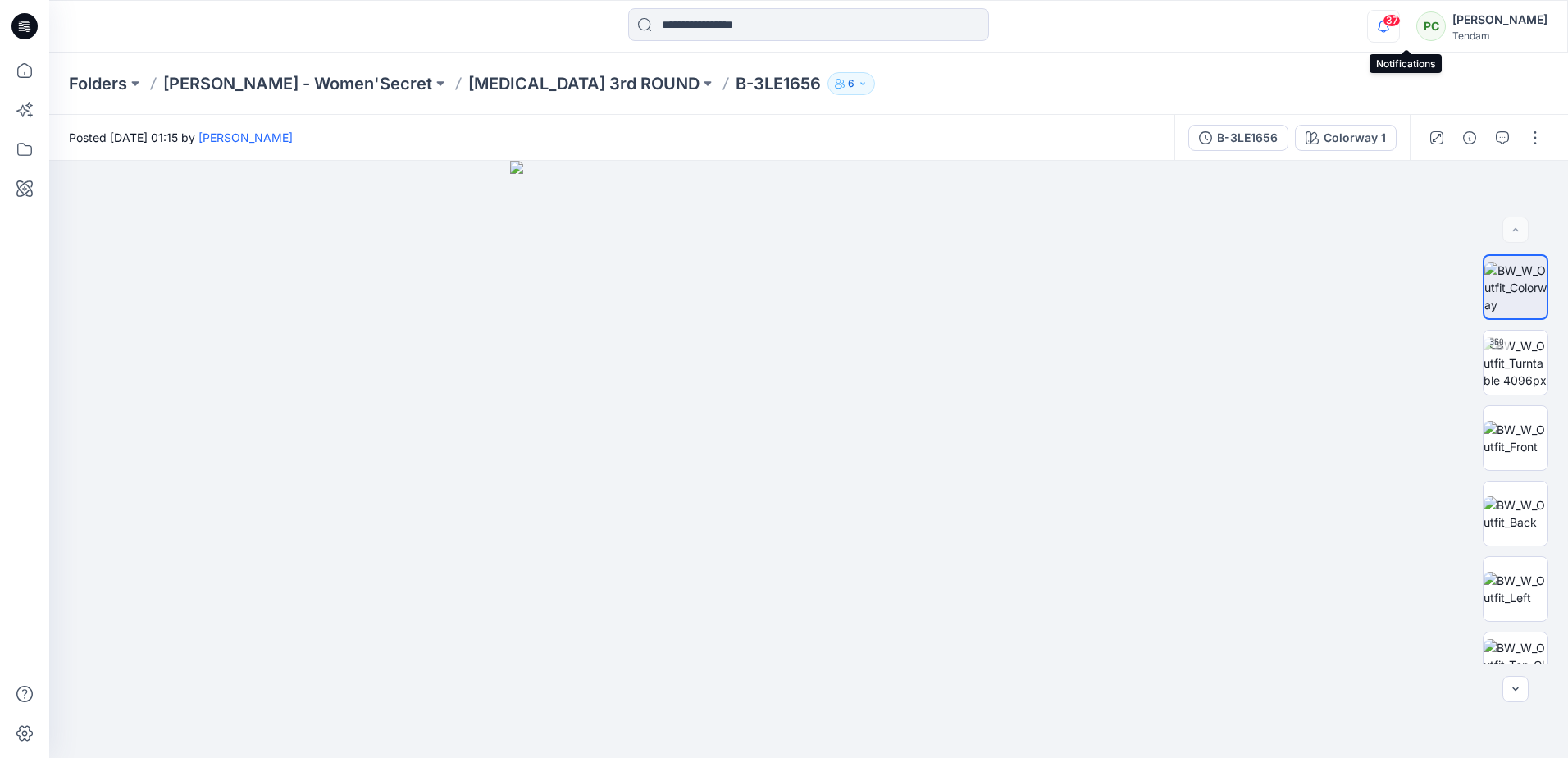
click at [1399, 27] on icon "button" at bounding box center [1383, 26] width 31 height 33
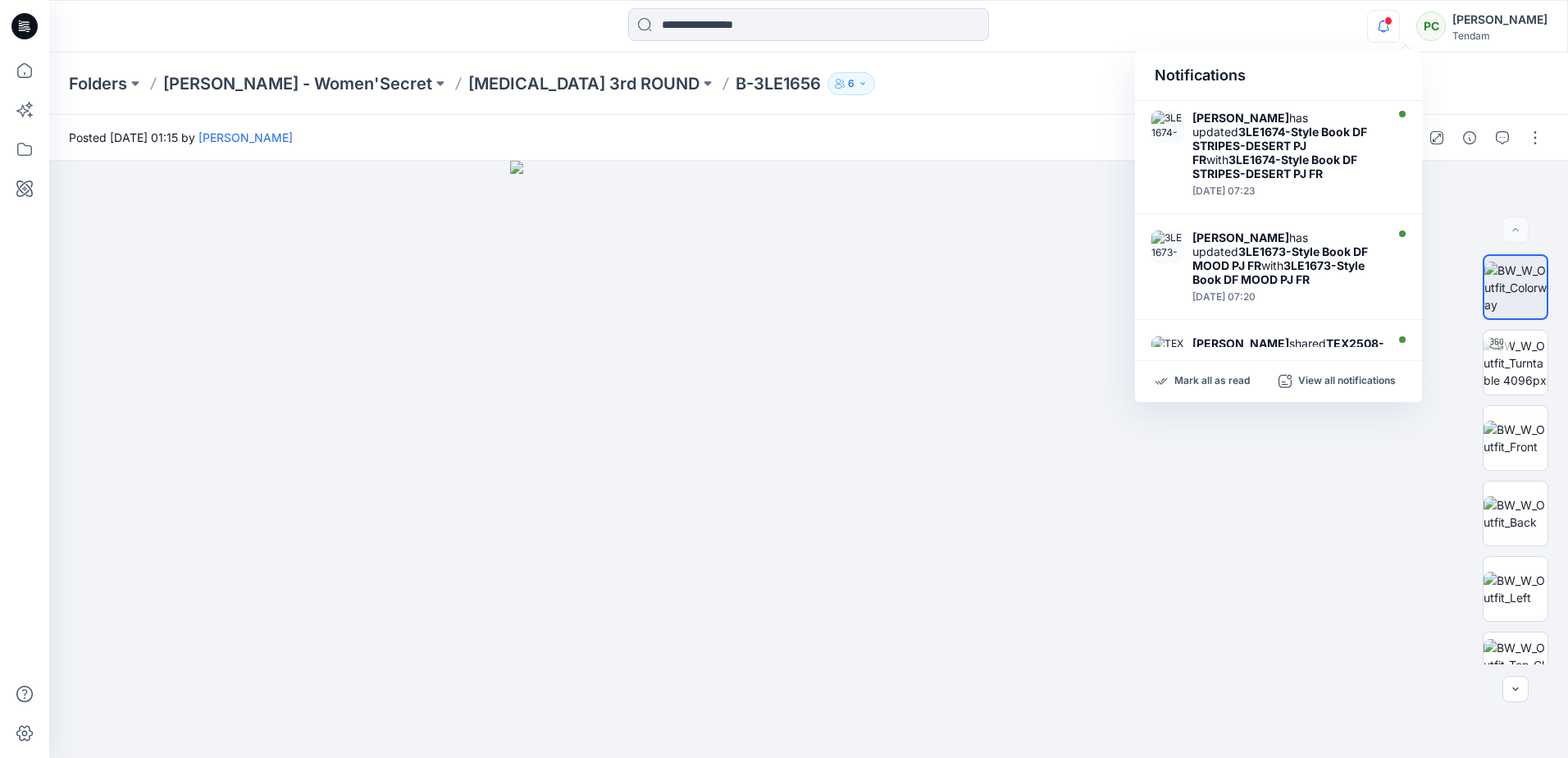
click at [1515, 132] on div at bounding box center [1486, 138] width 152 height 46
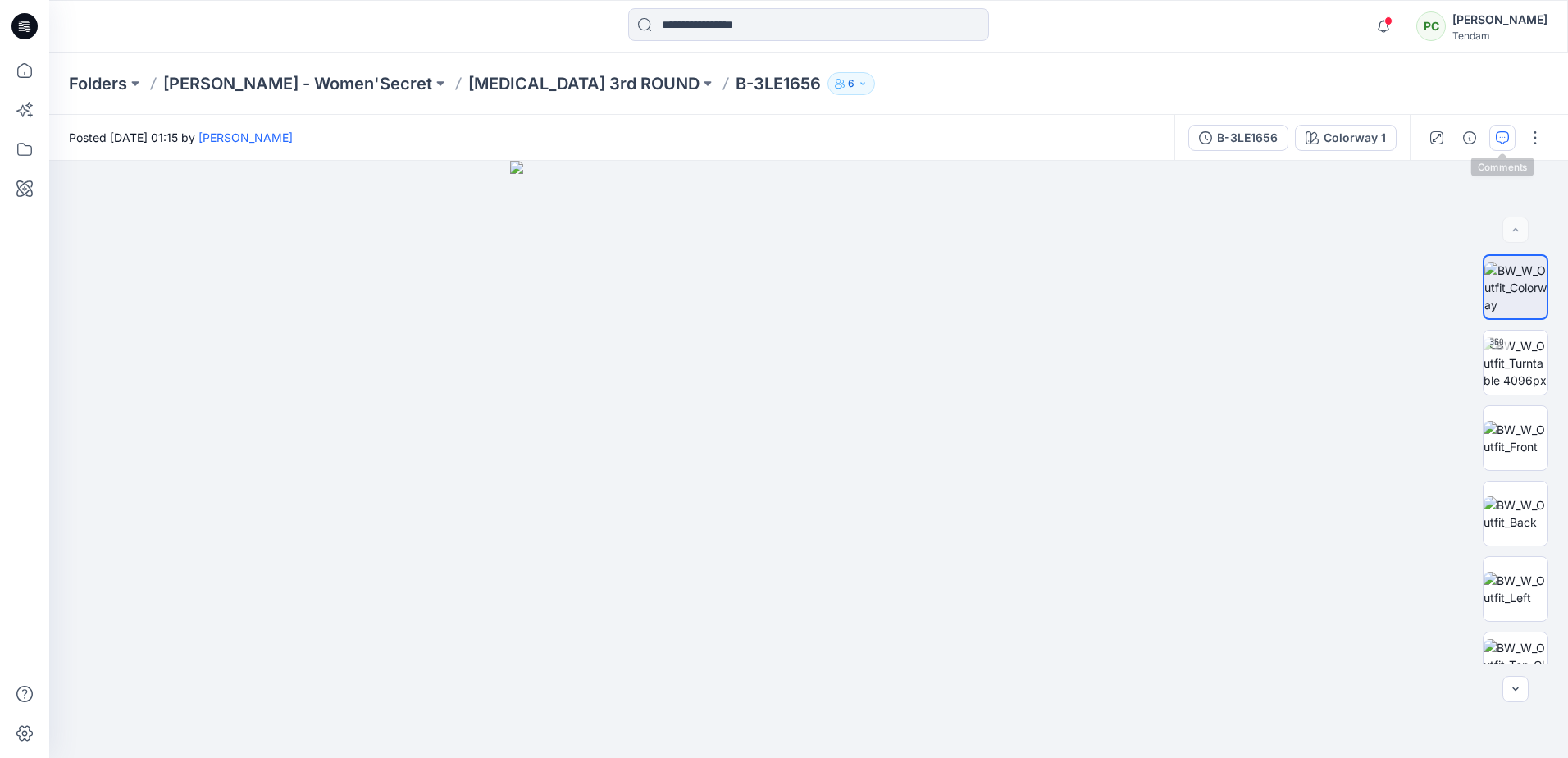
click at [1498, 136] on icon "button" at bounding box center [1502, 137] width 13 height 13
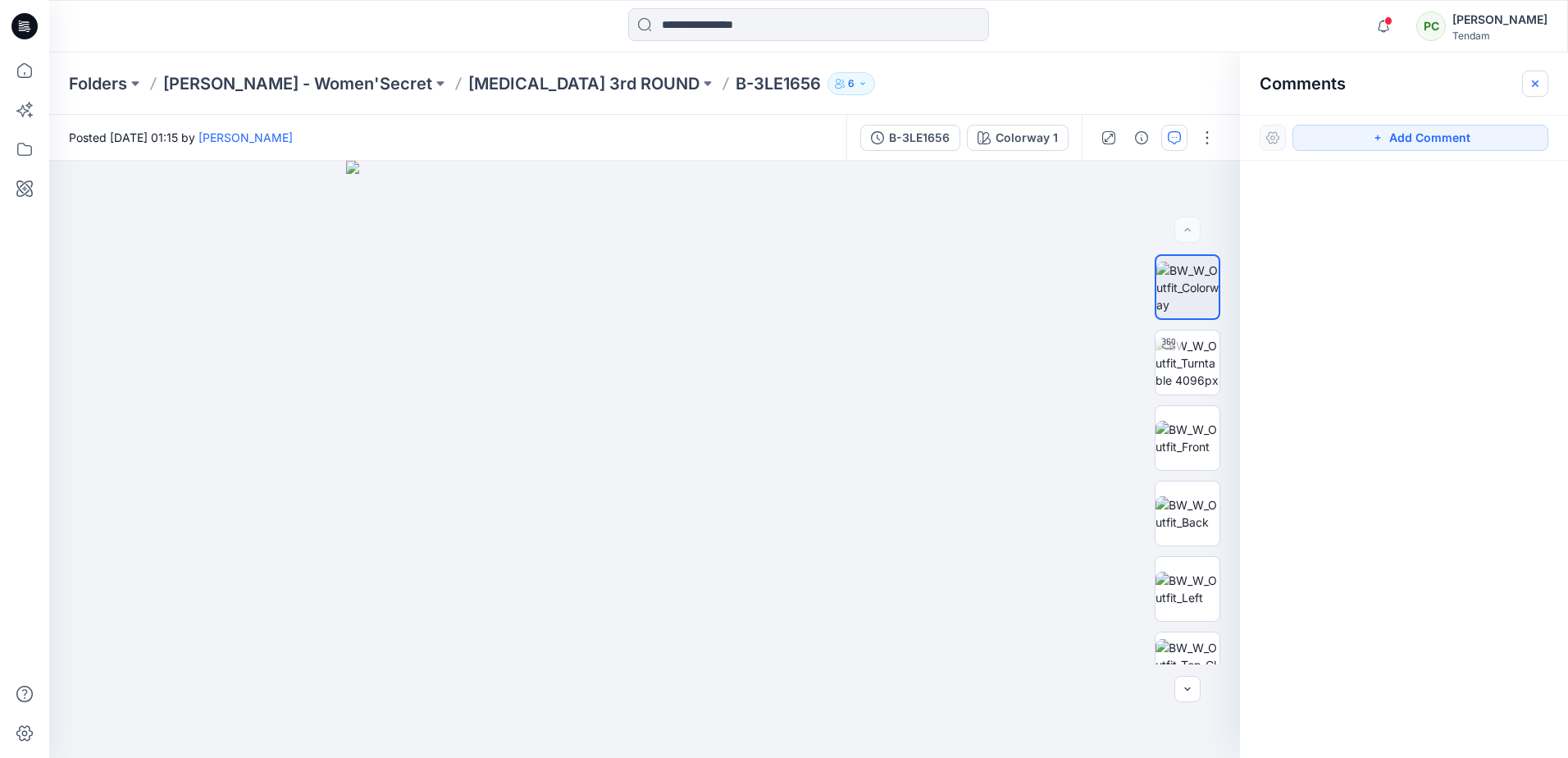
click at [1534, 88] on icon "button" at bounding box center [1535, 83] width 13 height 13
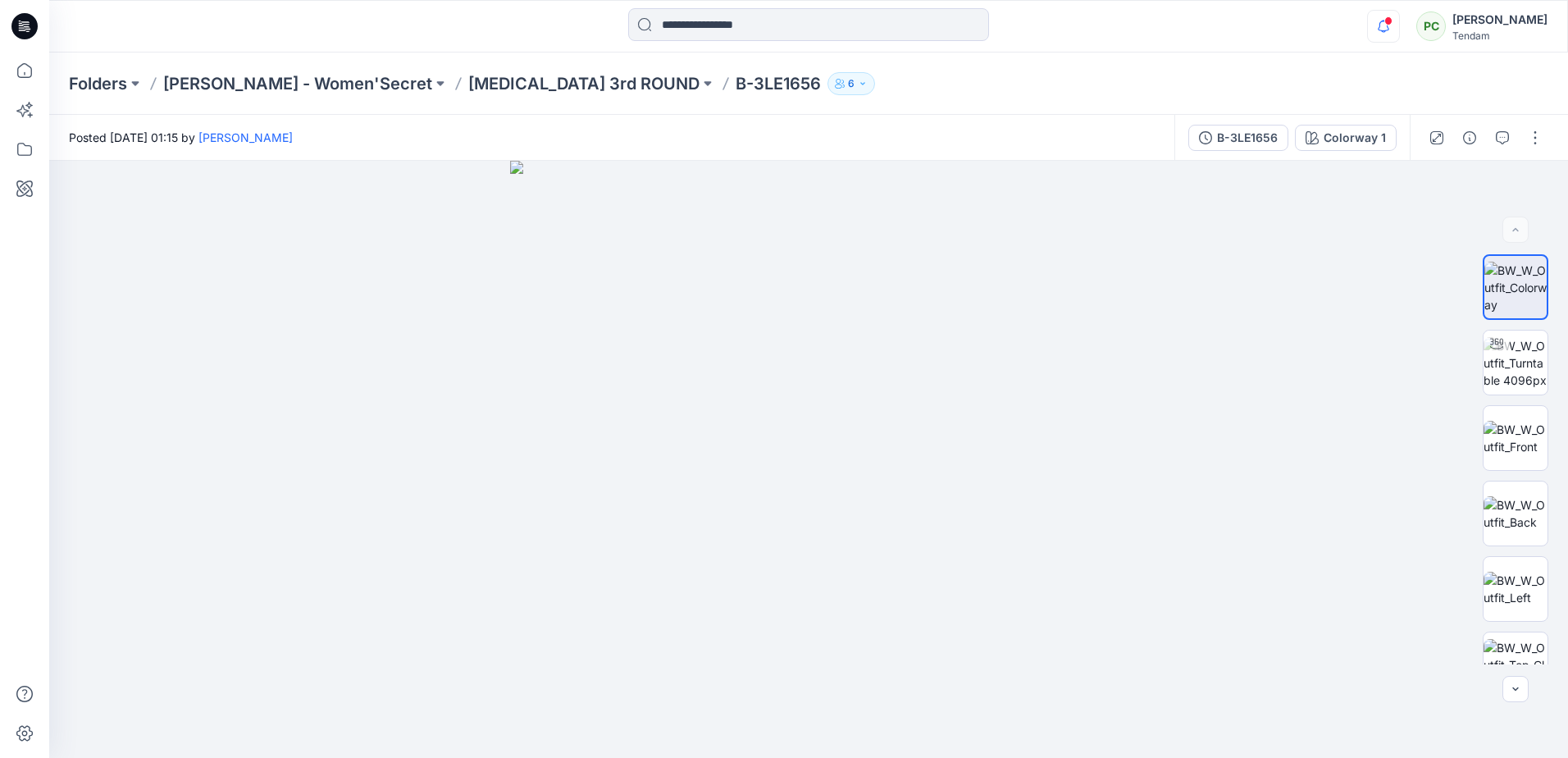
click at [1399, 31] on icon "button" at bounding box center [1383, 26] width 31 height 33
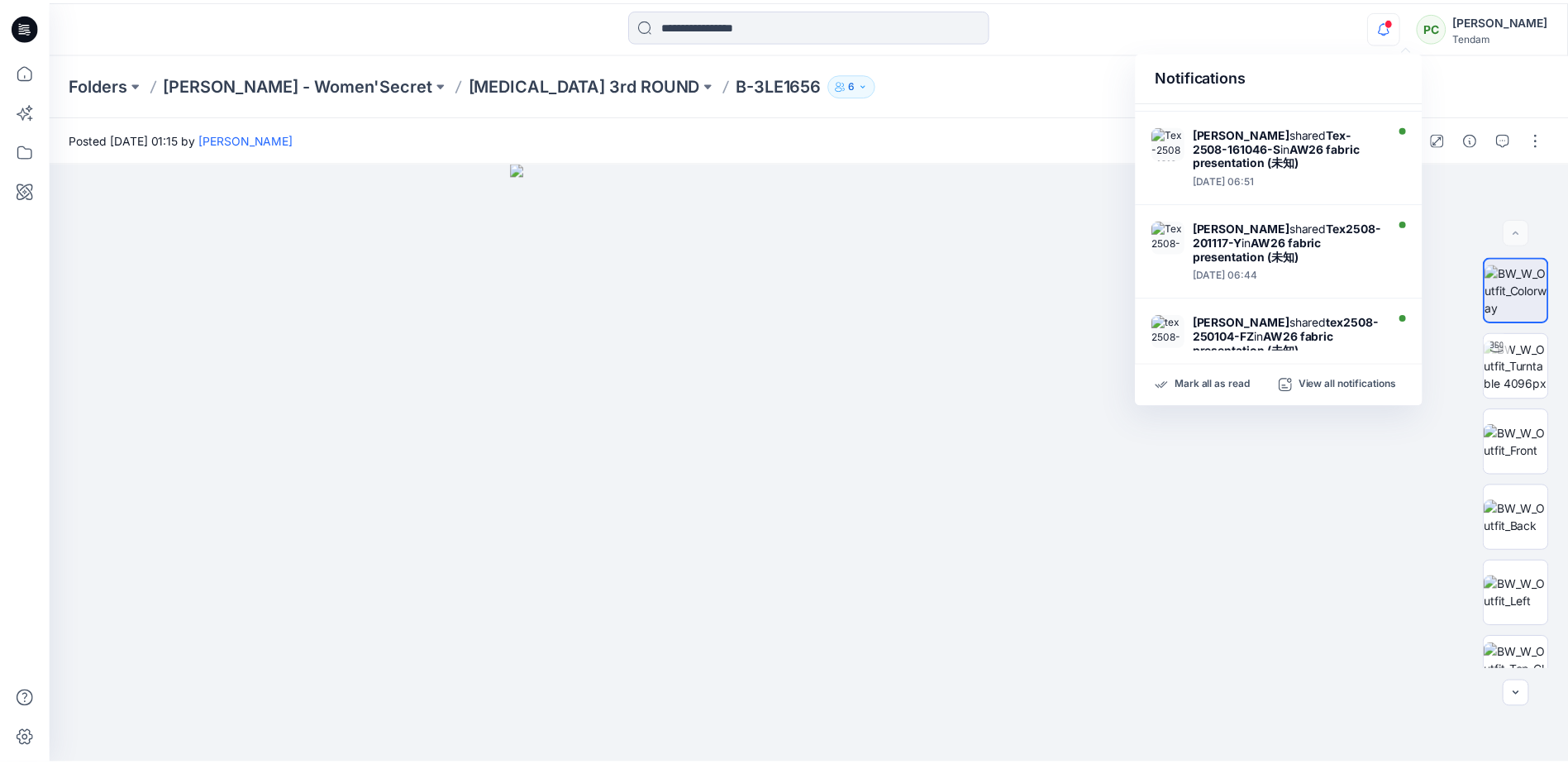
scroll to position [725, 0]
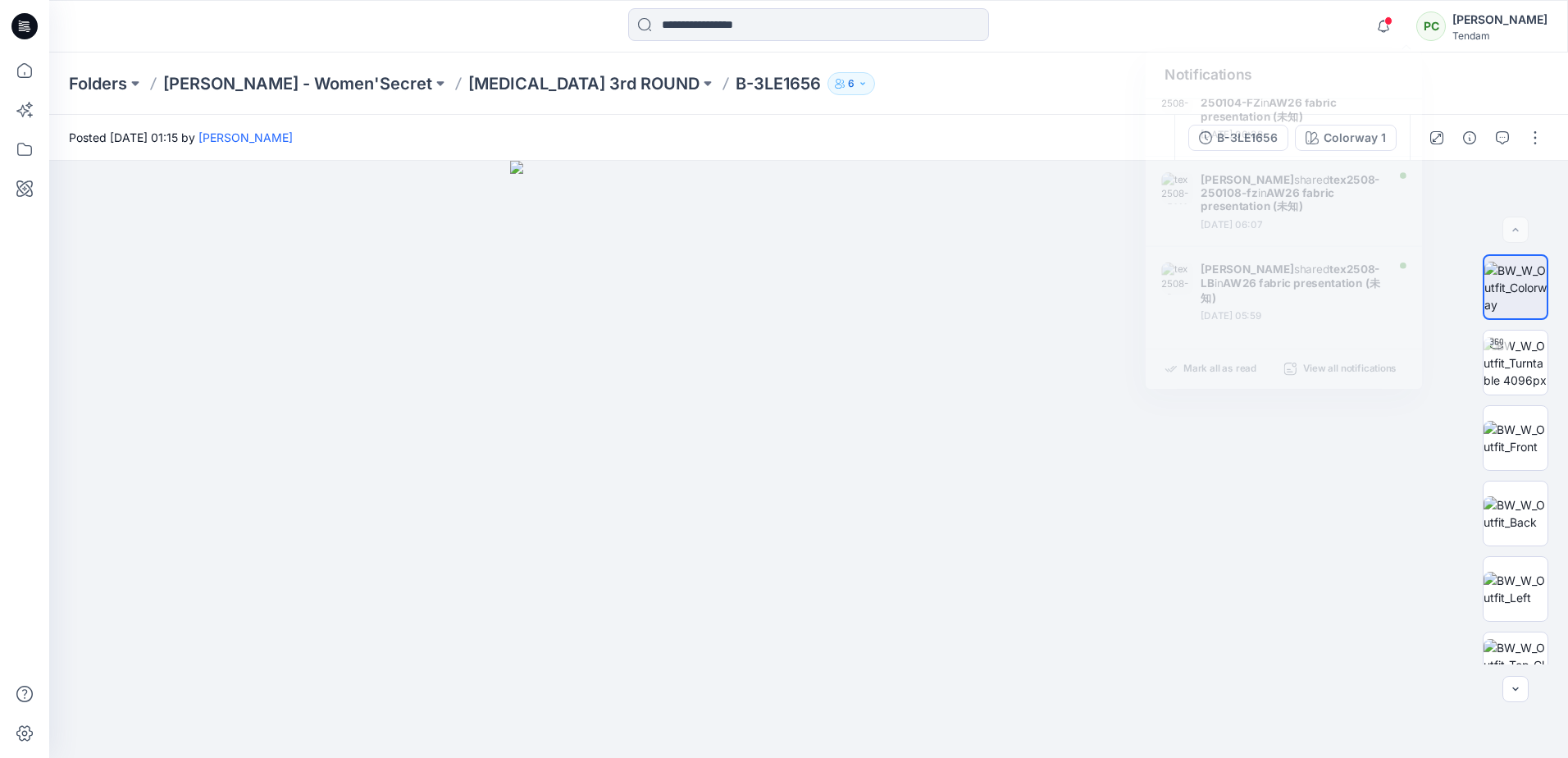
click at [926, 97] on div "Folders DONG FANG - Women'Secret T3 3rd ROUND B-3LE1656 6" at bounding box center [808, 83] width 1519 height 62
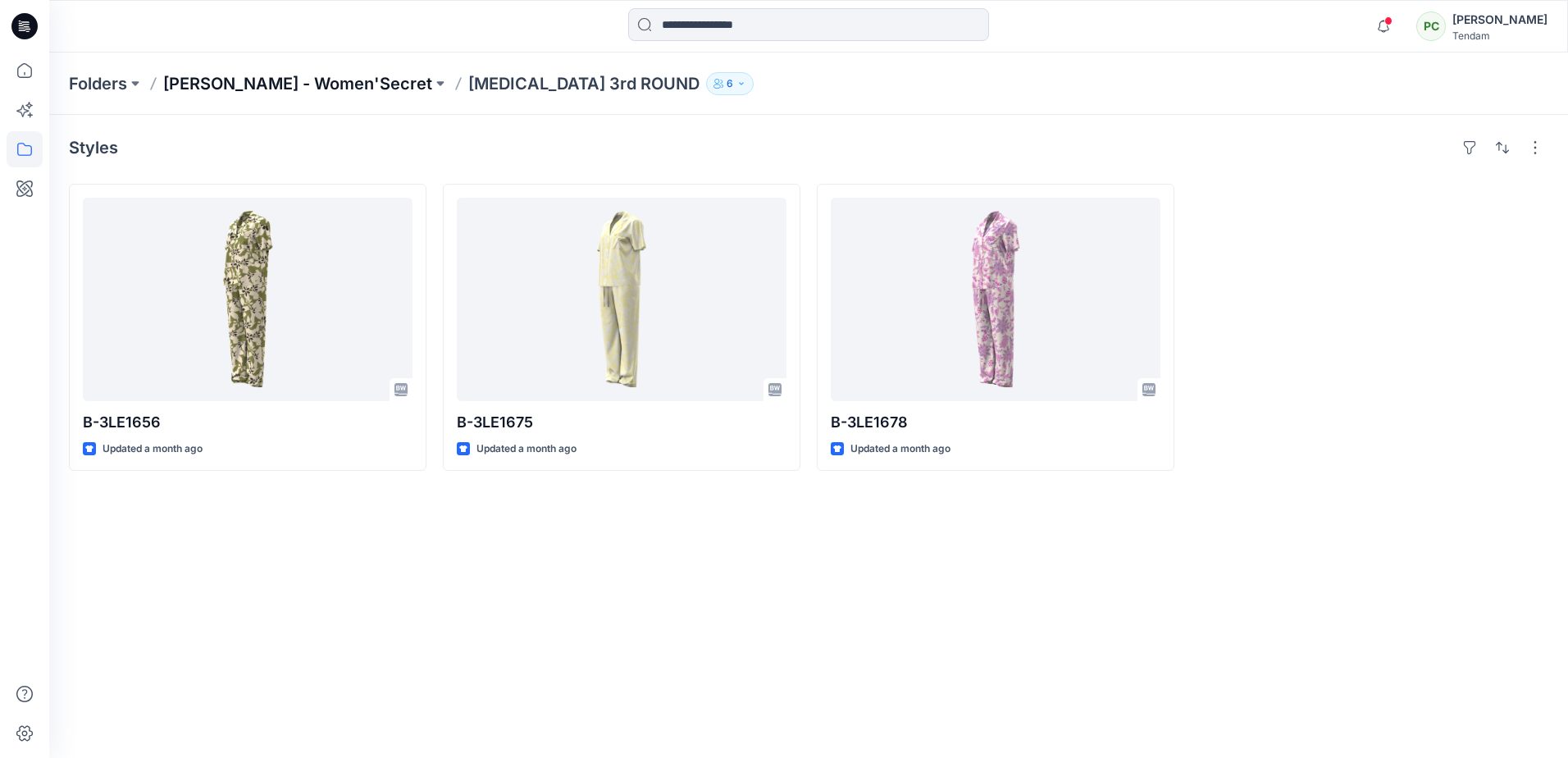
click at [362, 75] on p "DONG FANG - Women'Secret" at bounding box center [297, 83] width 269 height 23
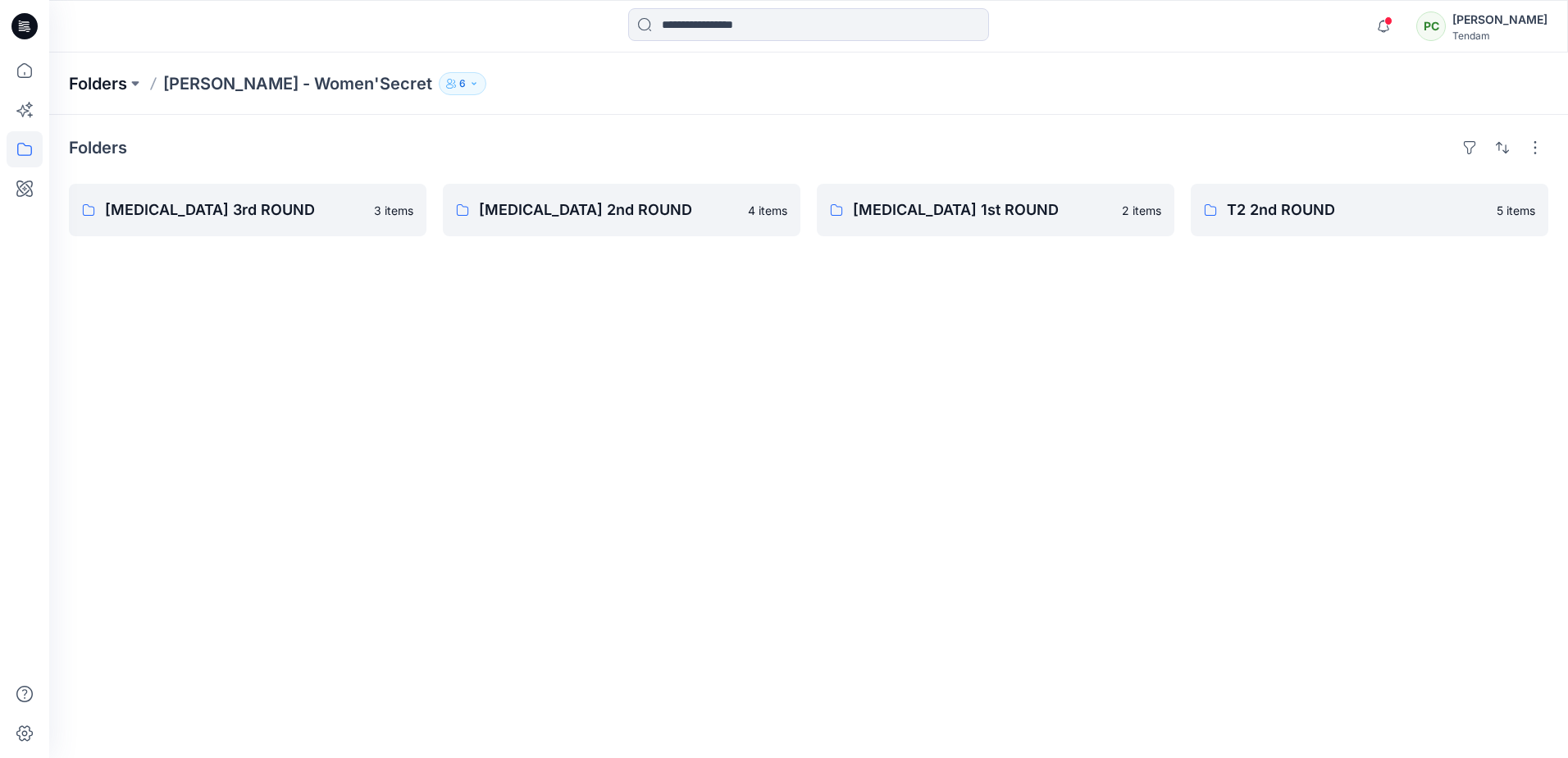
click at [96, 88] on p "Folders" at bounding box center [98, 83] width 59 height 23
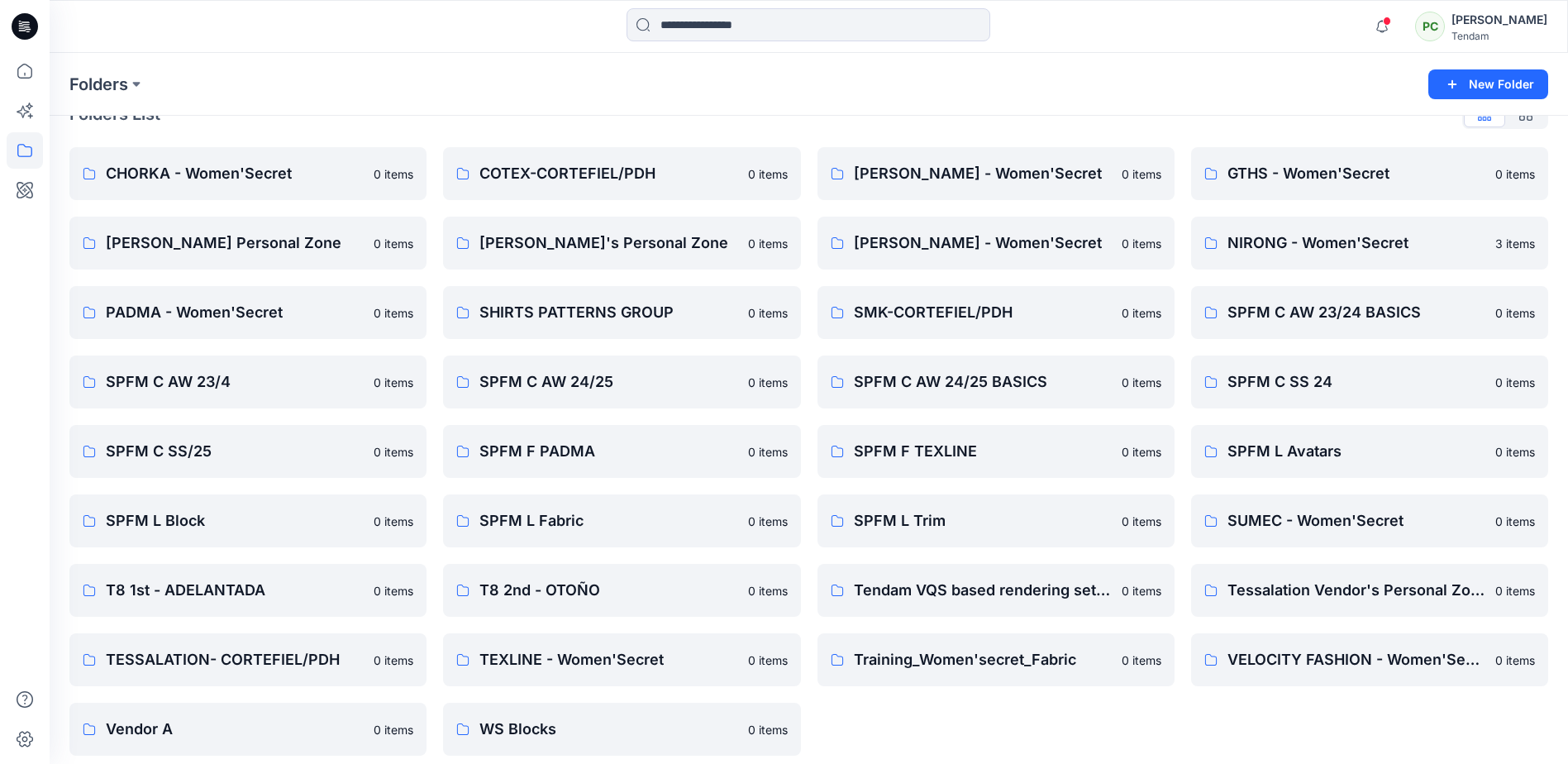
scroll to position [46, 0]
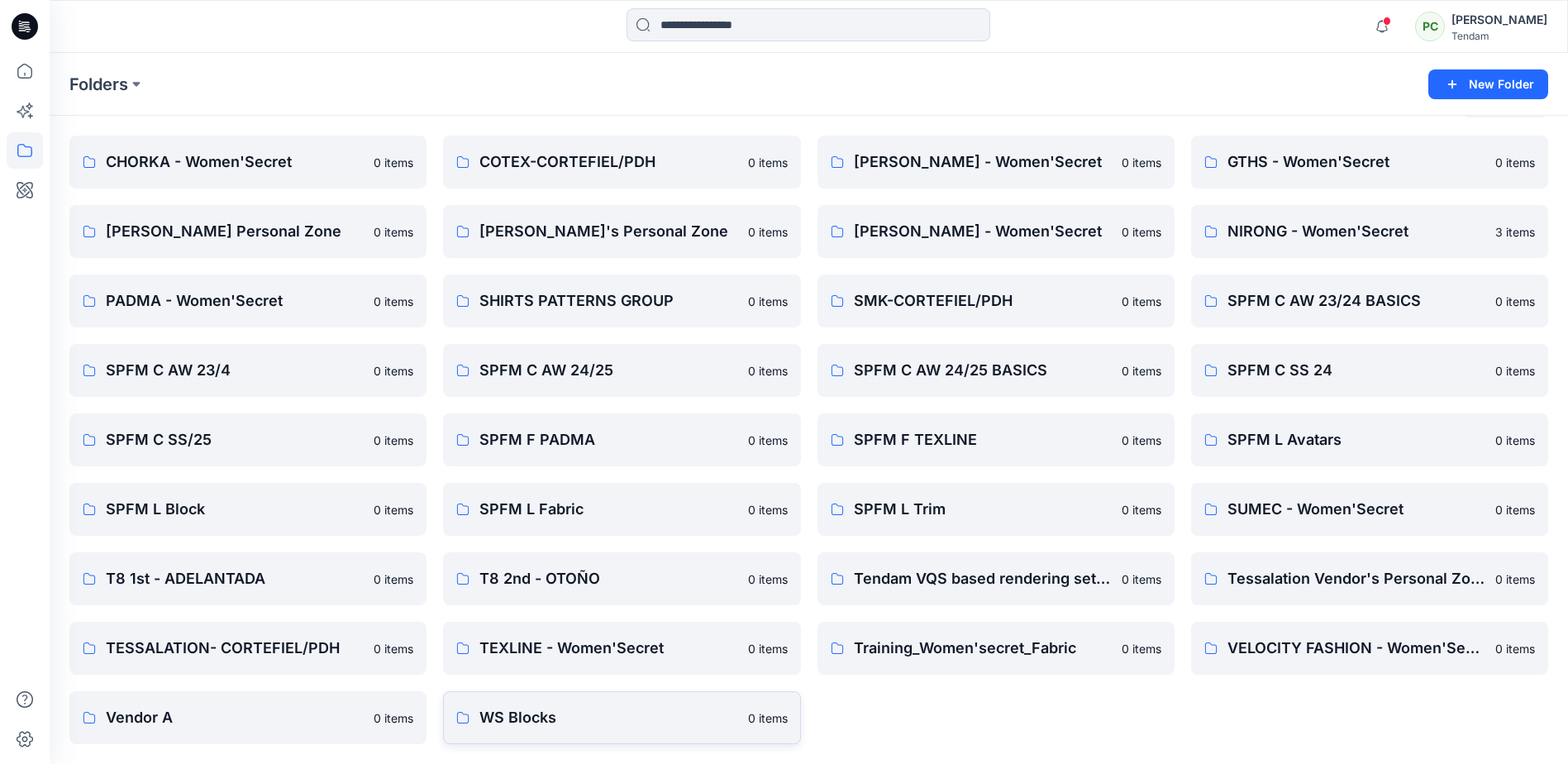
click at [600, 719] on p "WS Blocks" at bounding box center [608, 717] width 258 height 23
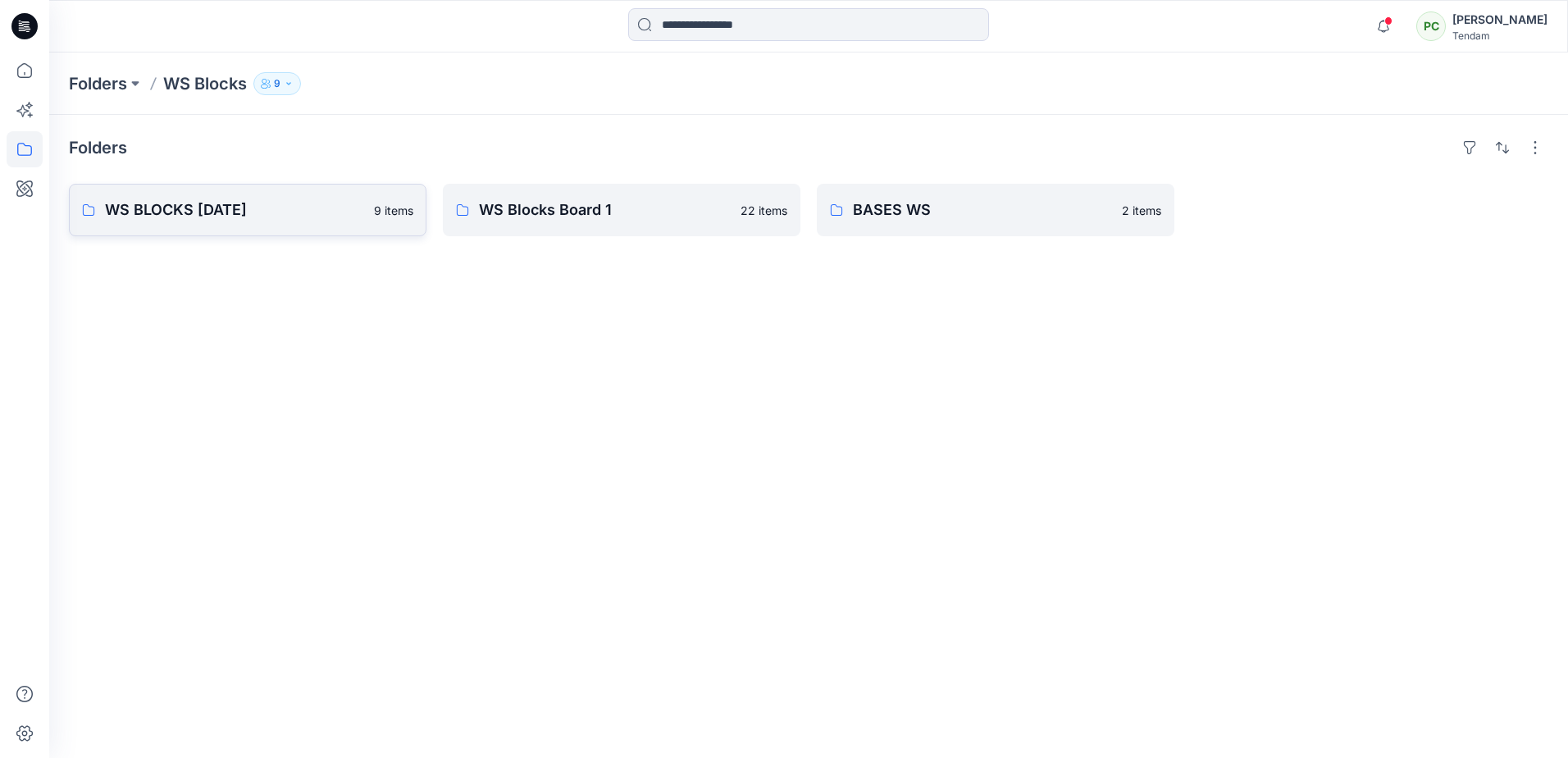
click at [264, 215] on p "WS BLOCKS MARCH 24" at bounding box center [235, 210] width 259 height 23
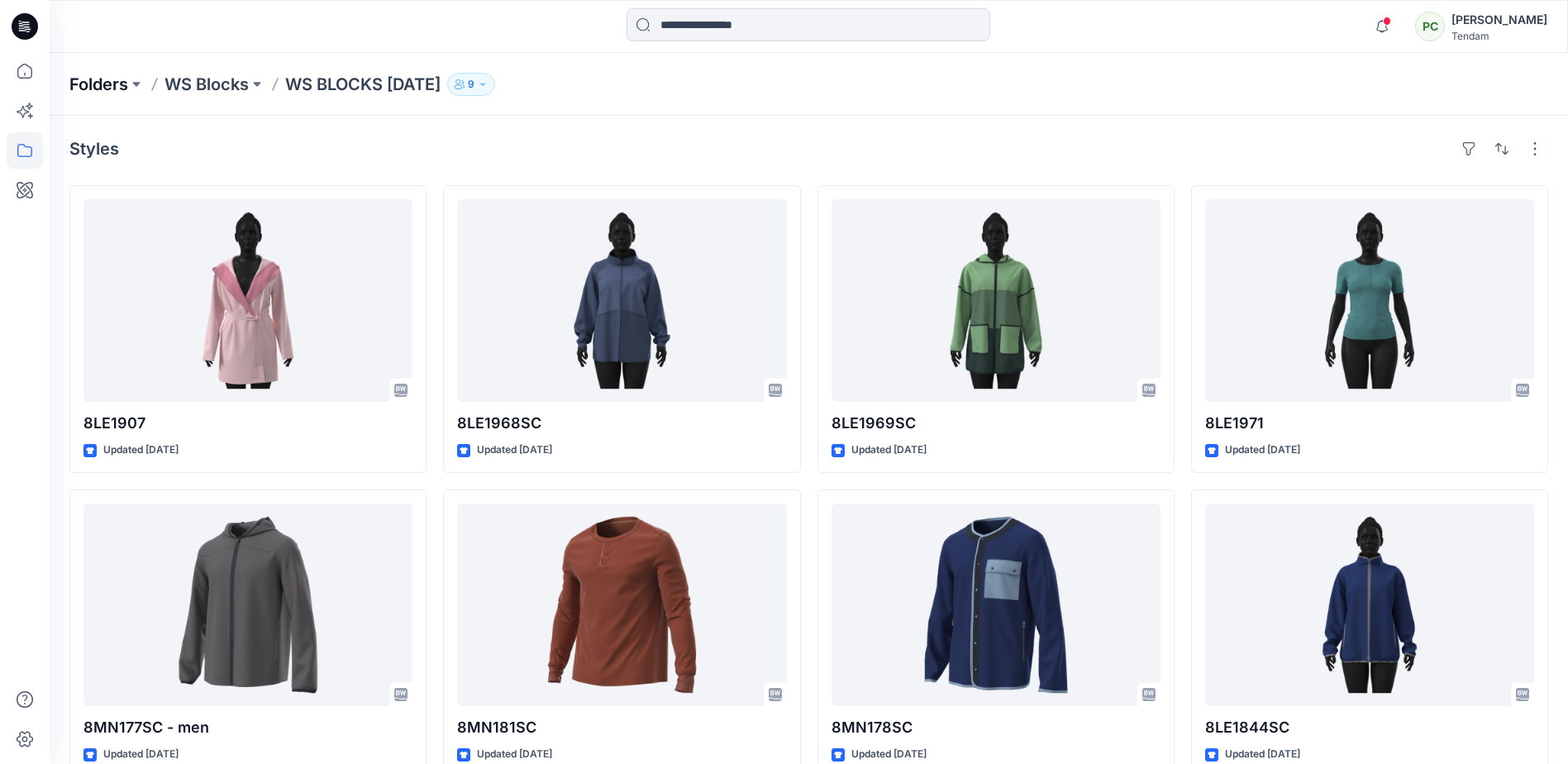
click at [99, 83] on p "Folders" at bounding box center [99, 84] width 59 height 23
